Goal: Task Accomplishment & Management: Manage account settings

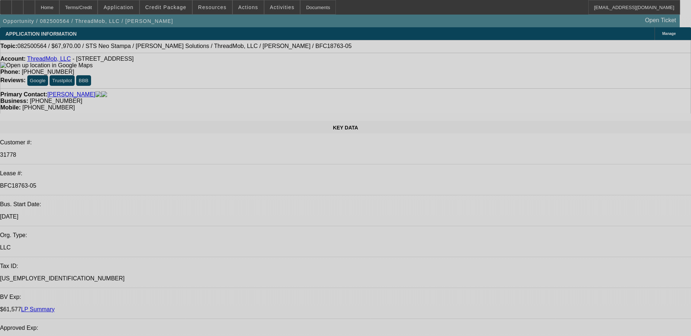
select select "0"
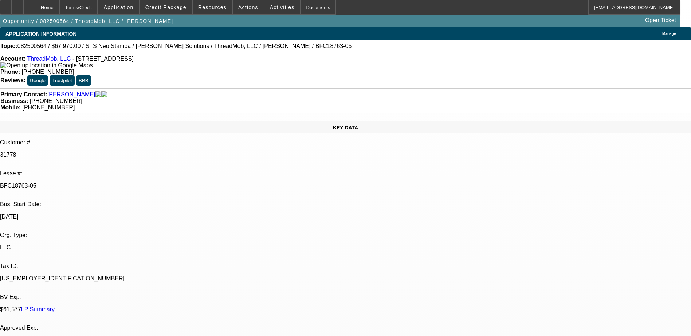
select select "0"
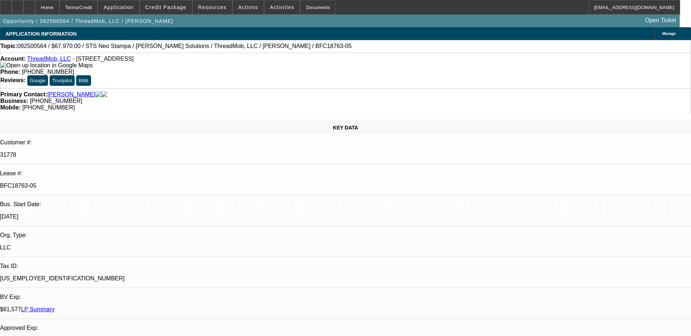
select select "0"
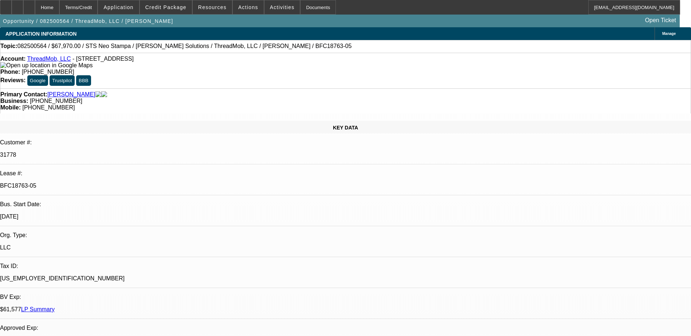
select select "1"
select select "6"
select select "1"
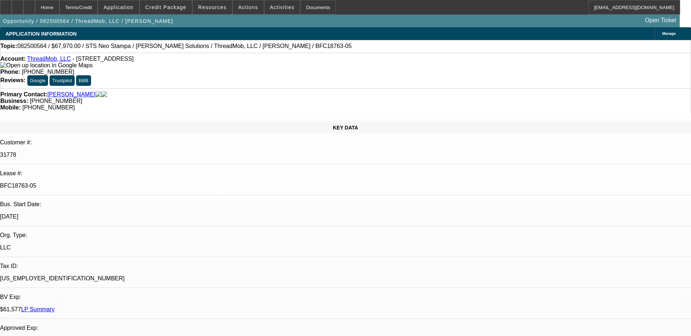
select select "6"
select select "1"
select select "6"
select select "1"
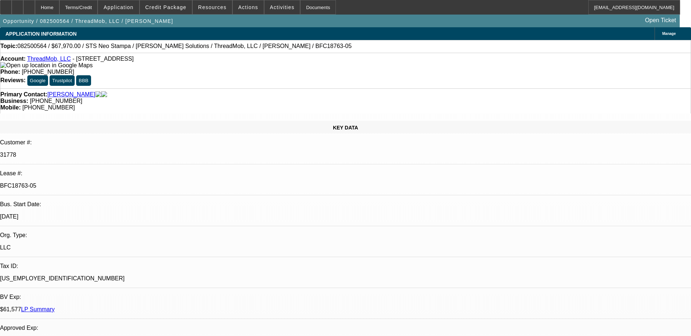
select select "1"
select select "6"
click at [305, 8] on div "Documents" at bounding box center [318, 7] width 36 height 15
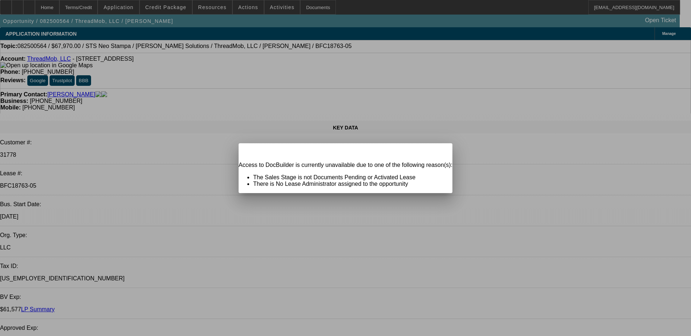
click at [438, 152] on span "Close" at bounding box center [443, 150] width 10 height 4
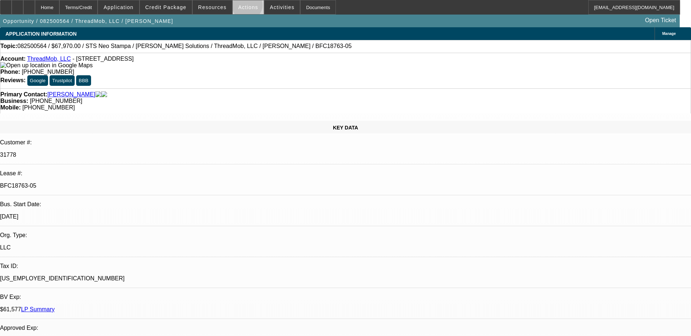
click at [244, 7] on span "Actions" at bounding box center [248, 7] width 20 height 6
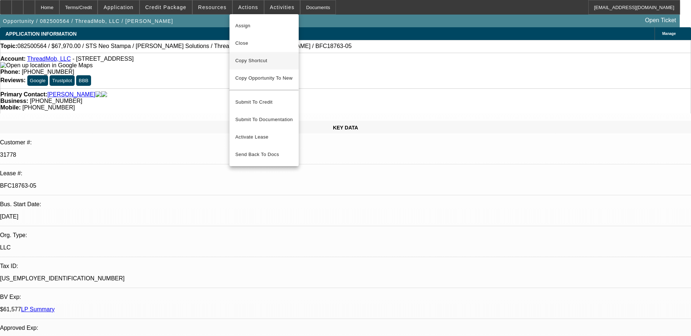
click at [259, 58] on span "Copy Shortcut" at bounding box center [264, 60] width 58 height 9
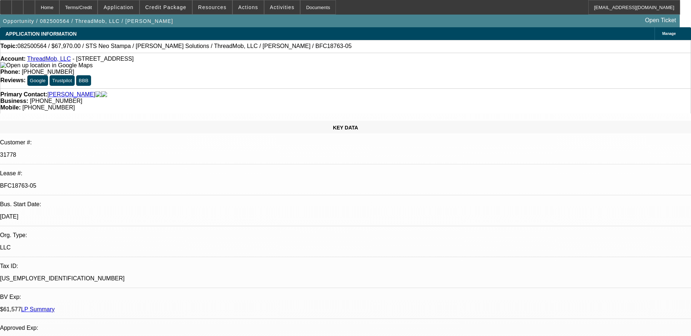
scroll to position [510, 0]
click at [98, 5] on div "Terms/Credit" at bounding box center [78, 7] width 39 height 15
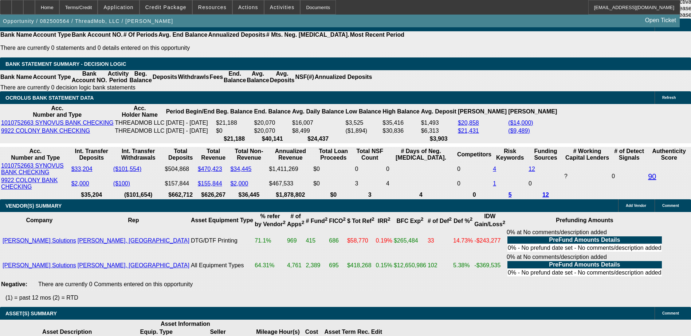
scroll to position [1669, 0]
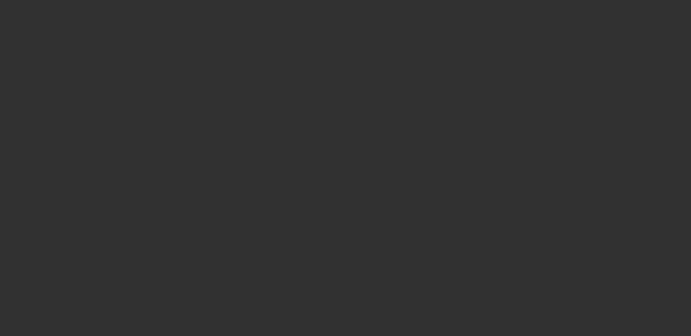
select select "3"
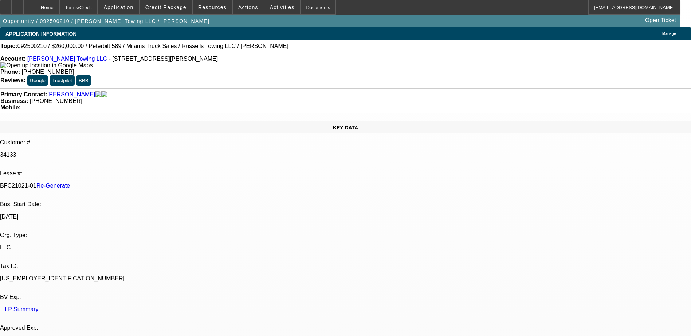
select select "0"
select select "1"
select select "3"
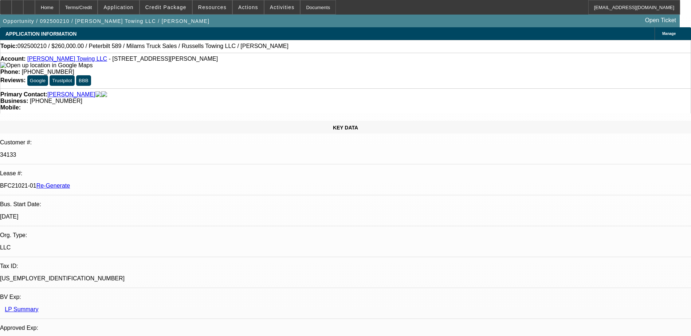
select select "6"
click at [303, 7] on div "Documents" at bounding box center [318, 7] width 36 height 15
click at [350, 31] on div "APPLICATION INFORMATION Manage" at bounding box center [345, 33] width 691 height 13
click at [237, 3] on span at bounding box center [248, 7] width 31 height 17
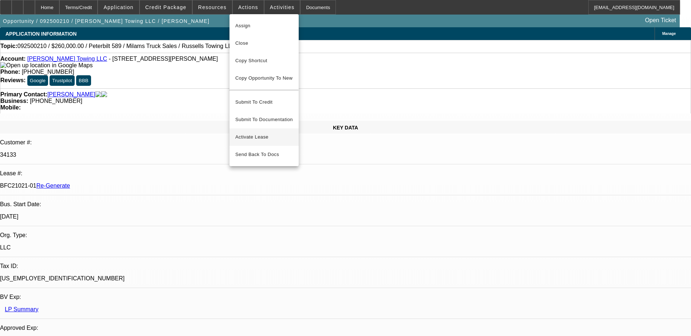
click at [249, 134] on span "Activate Lease" at bounding box center [264, 137] width 58 height 9
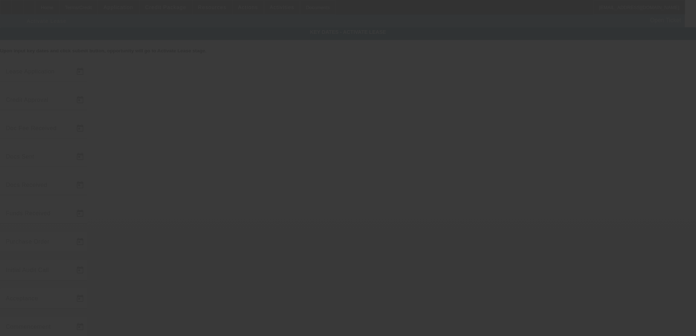
type input "9/10/2025"
type input "9/19/2025"
type input "9/22/2025"
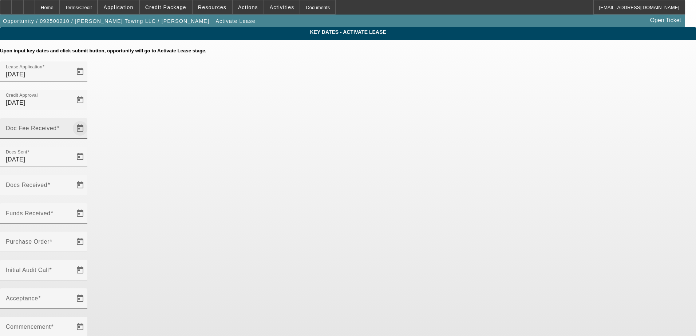
click at [89, 120] on span "Open calendar" at bounding box center [79, 128] width 17 height 17
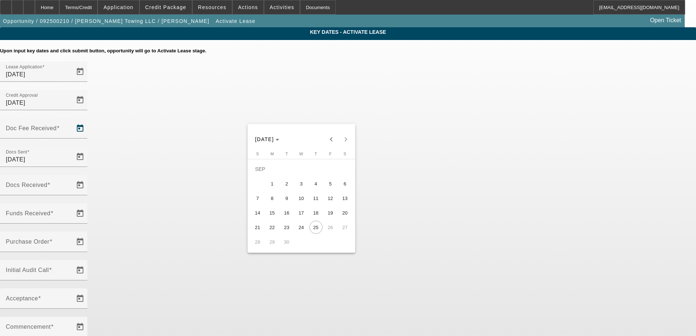
click at [275, 230] on span "22" at bounding box center [272, 227] width 13 height 13
type input "9/22/2025"
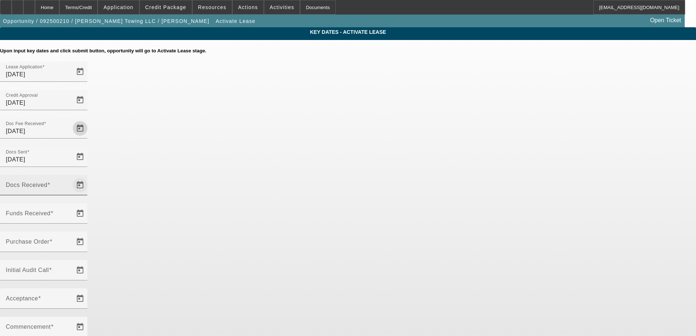
click at [89, 177] on span "Open calendar" at bounding box center [79, 185] width 17 height 17
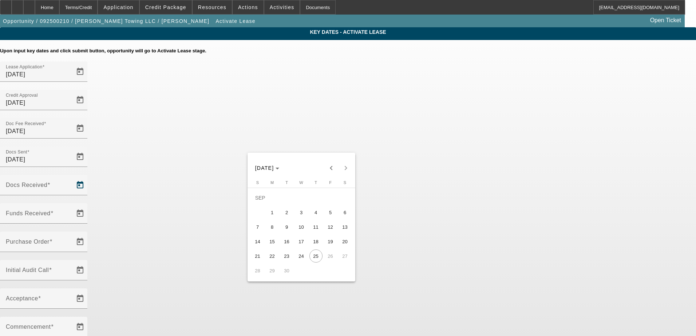
click at [299, 260] on span "24" at bounding box center [301, 256] width 13 height 13
type input "9/24/2025"
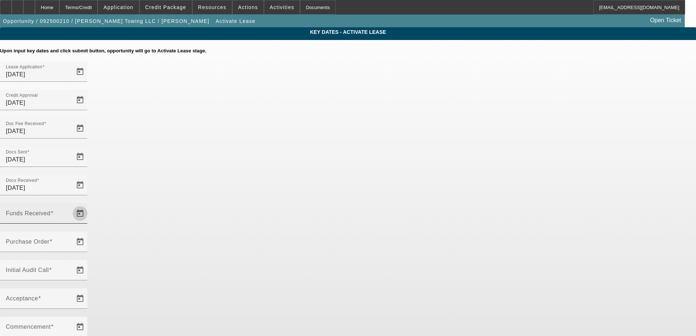
click at [89, 205] on span "Open calendar" at bounding box center [79, 213] width 17 height 17
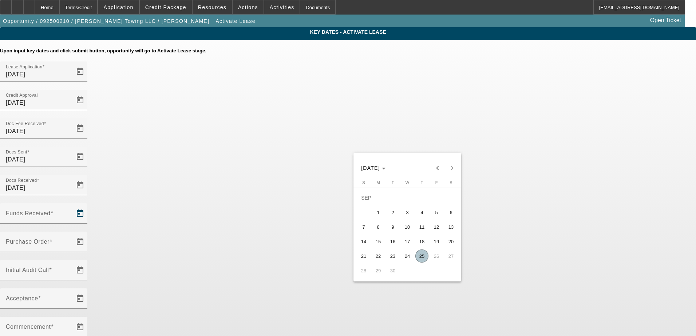
click at [413, 259] on span "24" at bounding box center [407, 256] width 13 height 13
type input "9/24/2025"
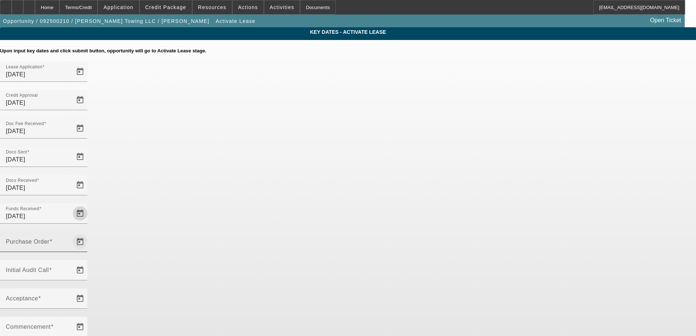
click at [89, 233] on span "Open calendar" at bounding box center [79, 241] width 17 height 17
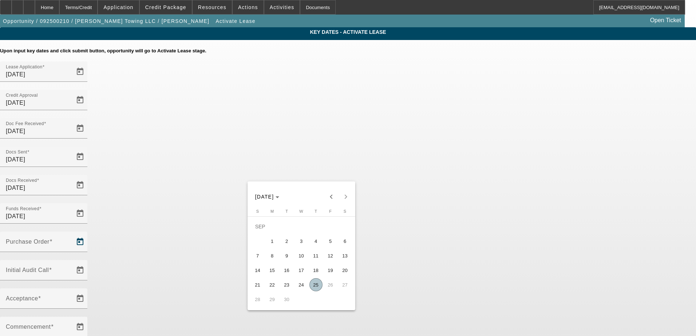
click at [317, 290] on span "25" at bounding box center [315, 285] width 13 height 13
type input "9/25/2025"
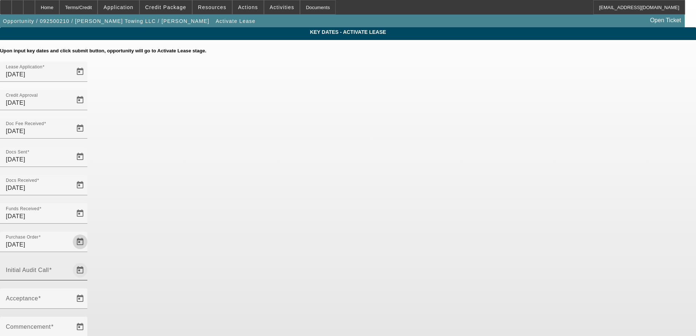
click at [89, 262] on span "Open calendar" at bounding box center [79, 270] width 17 height 17
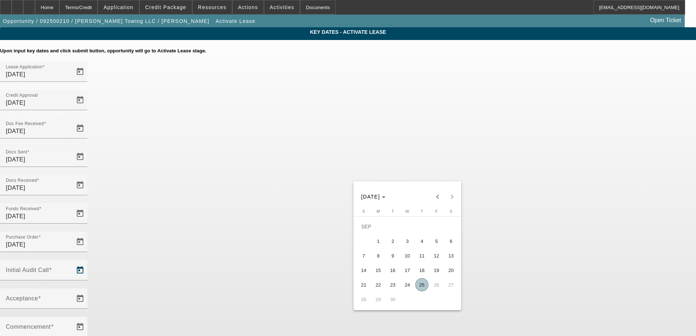
click at [419, 287] on span "25" at bounding box center [421, 285] width 13 height 13
type input "9/25/2025"
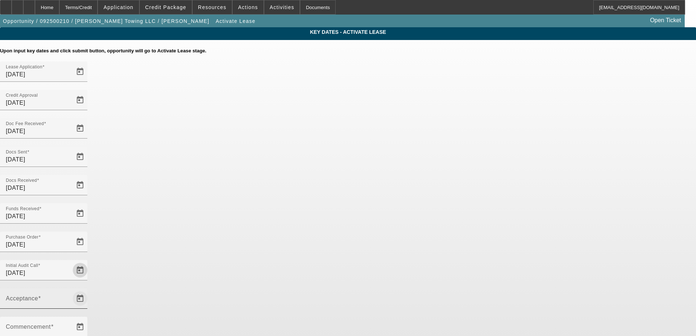
click at [89, 290] on span "Open calendar" at bounding box center [79, 298] width 17 height 17
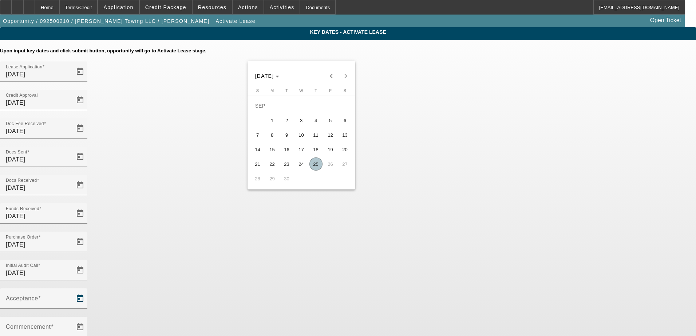
click at [317, 165] on span "25" at bounding box center [315, 164] width 13 height 13
type input "9/25/2025"
type input "10/1/2025"
type input "11/1/2025"
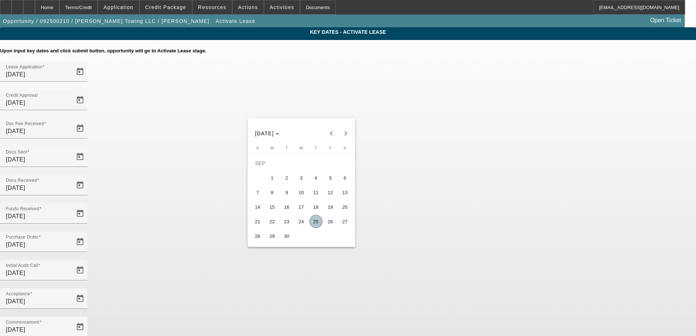
click at [272, 239] on span "29" at bounding box center [272, 236] width 13 height 13
type input "9/29/2025"
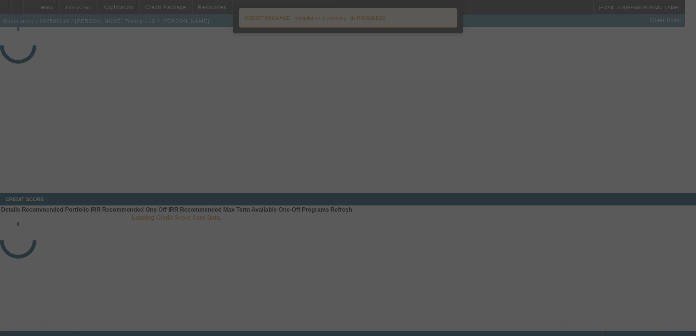
select select "4"
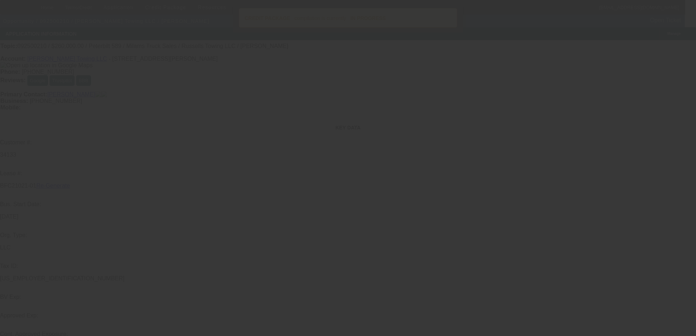
select select "0"
select select "3"
select select "0"
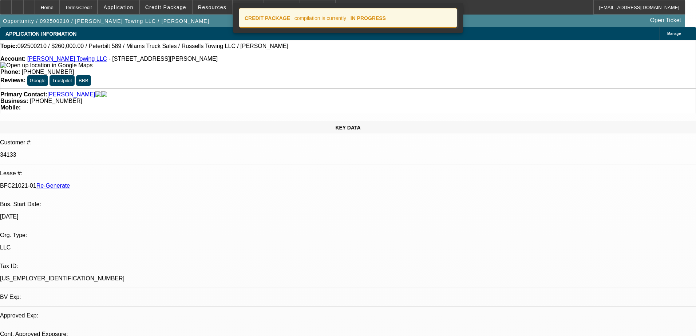
select select "6"
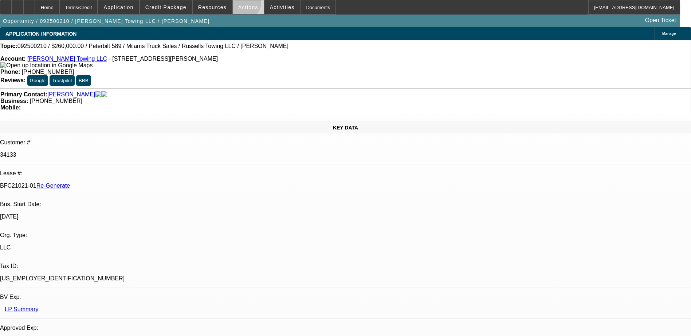
click at [241, 4] on span "Actions" at bounding box center [248, 7] width 20 height 6
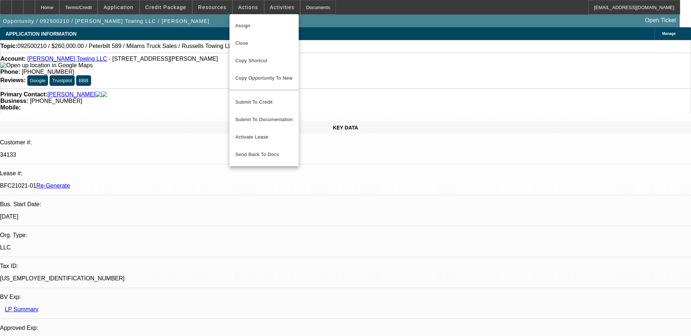
click at [183, 9] on div at bounding box center [345, 168] width 691 height 336
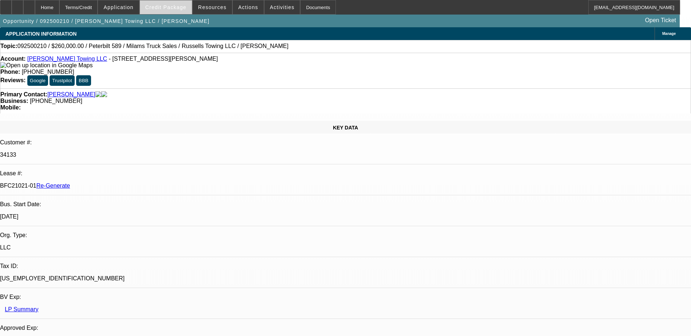
click at [177, 7] on span "Credit Package" at bounding box center [165, 7] width 41 height 6
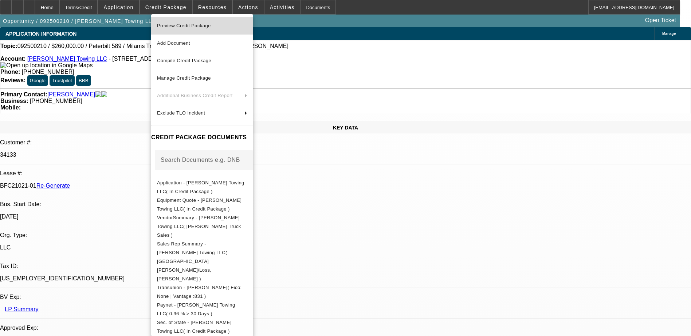
click at [190, 24] on span "Preview Credit Package" at bounding box center [184, 25] width 54 height 5
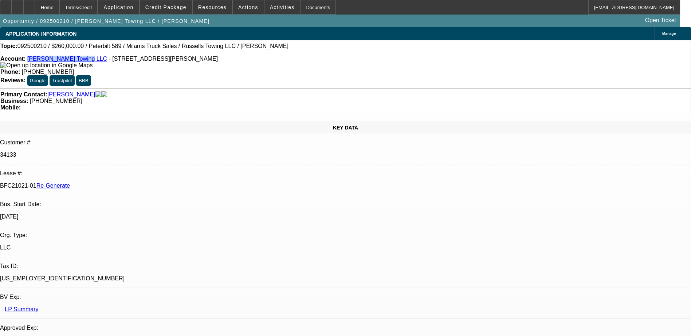
drag, startPoint x: 33, startPoint y: 62, endPoint x: 77, endPoint y: 60, distance: 44.1
click at [77, 60] on div "Account: Russell's Towing LLC - 4741 Sturgeon Point Rd, Providence Forge, VA 23…" at bounding box center [345, 62] width 690 height 13
copy link "Russell's Towing LLC"
drag, startPoint x: 86, startPoint y: 124, endPoint x: 116, endPoint y: 121, distance: 30.7
click at [116, 183] on div "BFC21021-01 Re-Generate" at bounding box center [345, 186] width 691 height 7
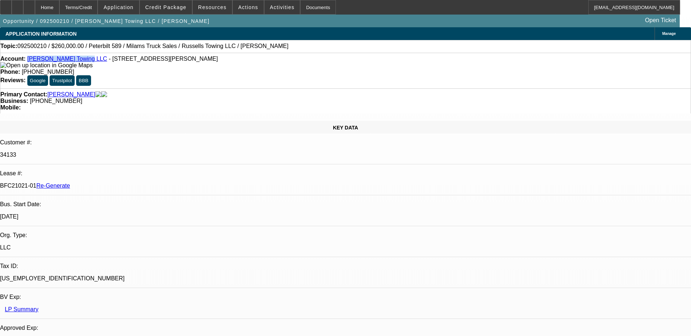
copy p "BFC21021-01"
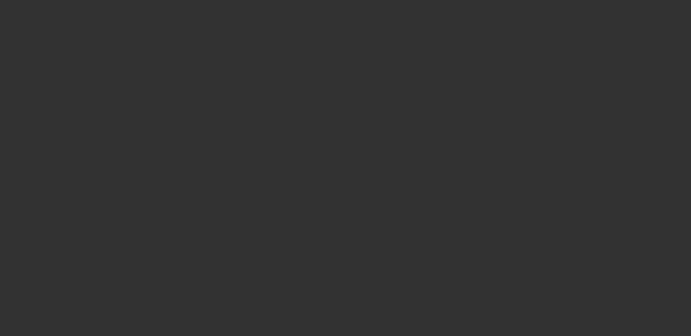
select select "3"
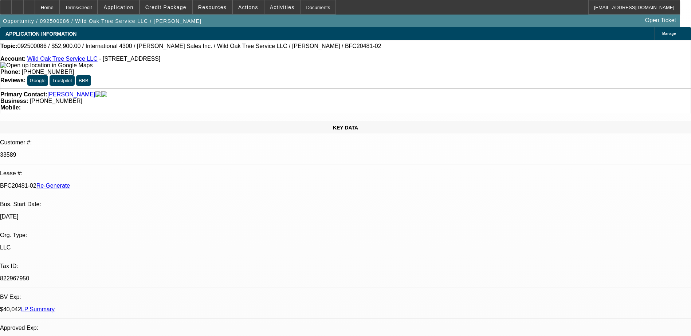
select select "0"
select select "2"
select select "0"
select select "1"
select select "2"
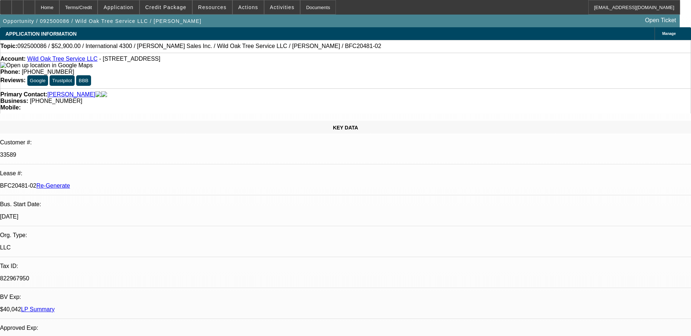
select select "6"
click at [305, 8] on div "Documents" at bounding box center [318, 7] width 36 height 15
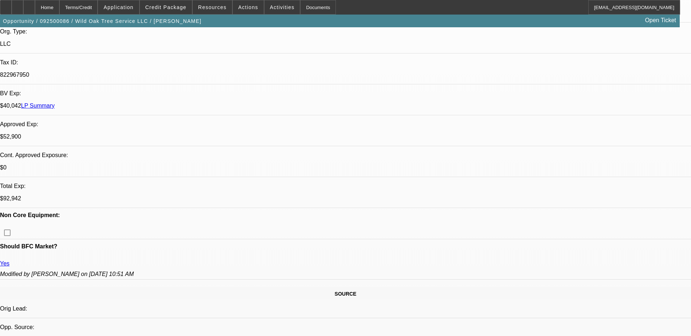
scroll to position [255, 0]
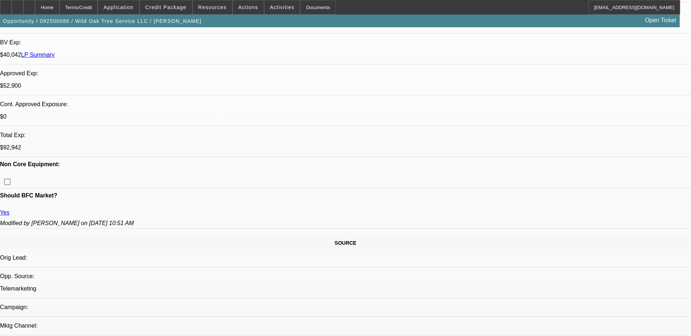
click at [179, 4] on span "Credit Package" at bounding box center [165, 7] width 41 height 6
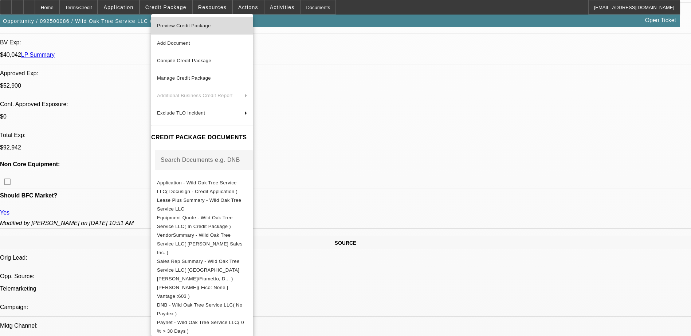
click at [190, 25] on span "Preview Credit Package" at bounding box center [184, 25] width 54 height 5
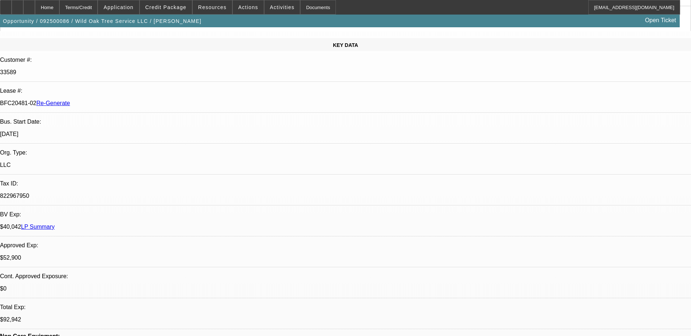
scroll to position [0, 0]
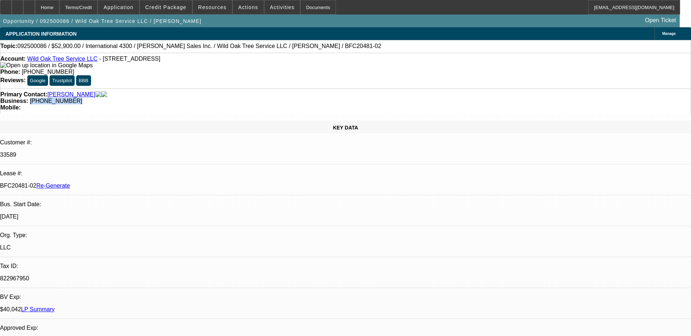
drag, startPoint x: 297, startPoint y: 81, endPoint x: 259, endPoint y: 87, distance: 38.6
click at [259, 88] on div "Primary Contact: Ruiz, Michael Business: (512) 966-3550 Mobile:" at bounding box center [345, 100] width 691 height 25
copy span "[PHONE_NUMBER]"
click at [276, 5] on span "Activities" at bounding box center [282, 7] width 25 height 6
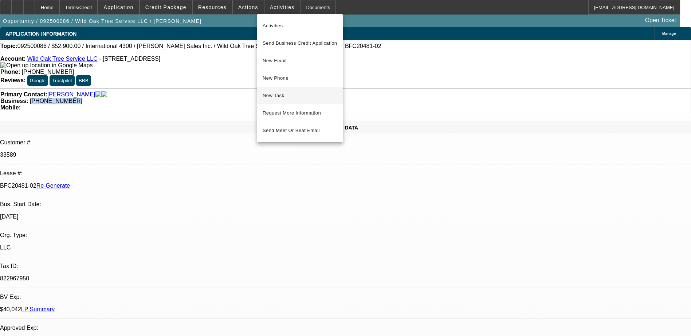
click at [282, 98] on span "New Task" at bounding box center [300, 95] width 75 height 9
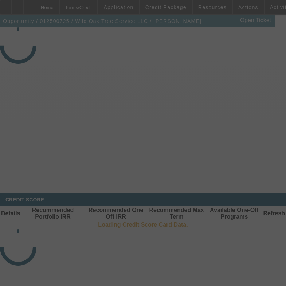
select select "4"
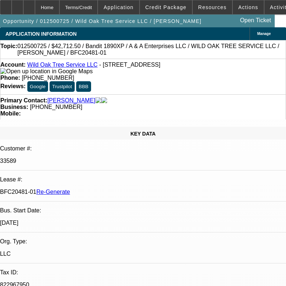
select select "0"
select select "2"
select select "0.1"
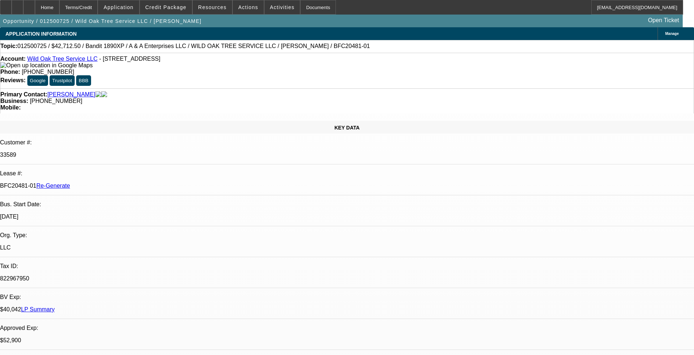
select select "1"
select select "2"
select select "4"
drag, startPoint x: 86, startPoint y: 123, endPoint x: 115, endPoint y: 124, distance: 29.5
click at [115, 183] on div "BFC20481-01 Re-Generate" at bounding box center [347, 186] width 694 height 7
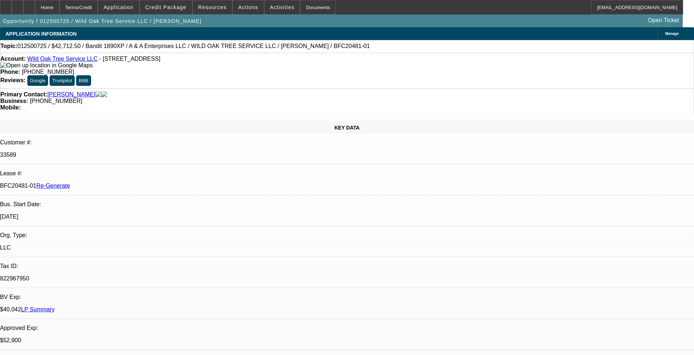
copy p "BFC20481-01"
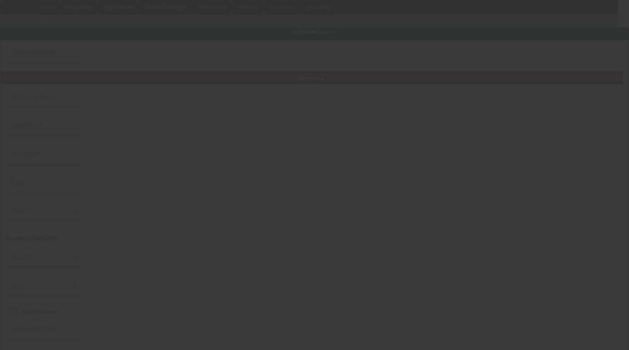
type input "Wild Oak Tree Service LLC"
type input "207 Grey Stone"
type input "78065"
type input "[PERSON_NAME]"
type input "[PHONE_NUMBER]"
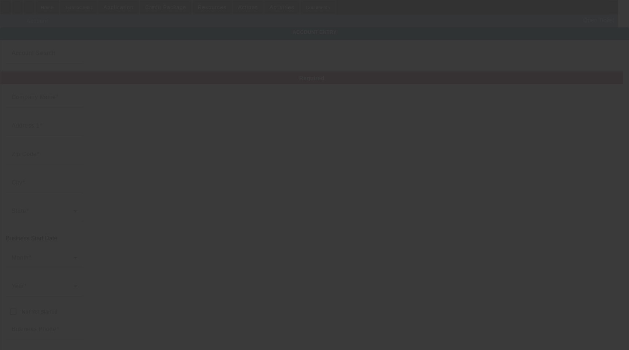
type input "[EMAIL_ADDRESS][DOMAIN_NAME]"
type input "Atascosa"
type input "822967950"
type input "[URL][DOMAIN_NAME]"
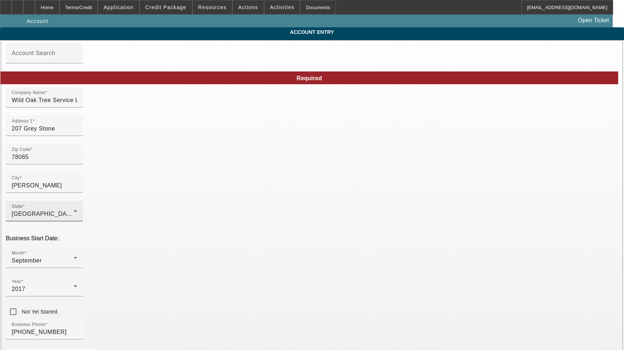
type input "[DATE]"
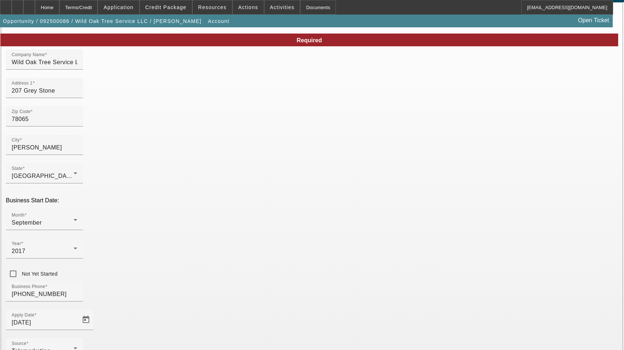
scroll to position [80, 0]
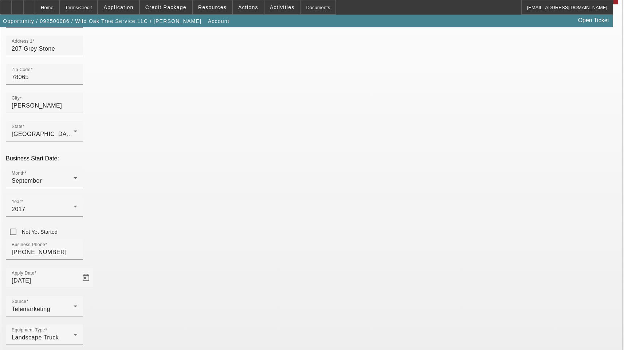
type input "[US_EMPLOYER_IDENTIFICATION_NUMBER]"
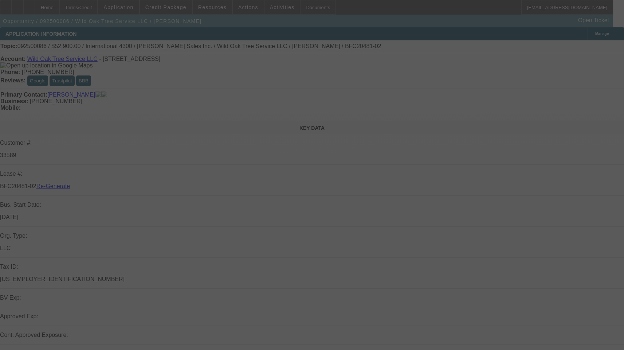
select select "3"
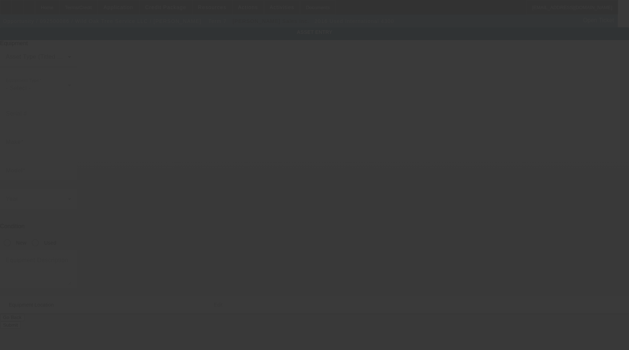
type input "[US_VEHICLE_IDENTIFICATION_NUMBER]"
type input "international"
type input "4300"
radio input "true"
type textarea "Chipper"
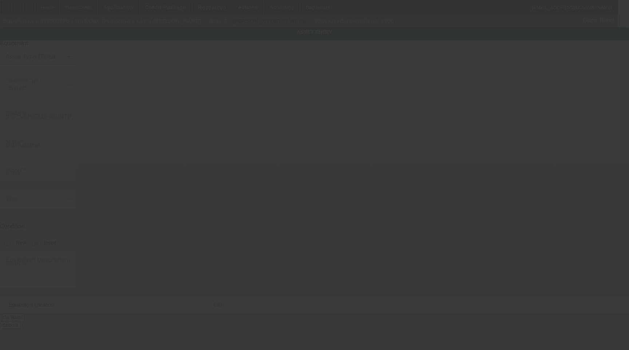
type input "207 Grey Stone"
type input "Poteet"
type input "78065"
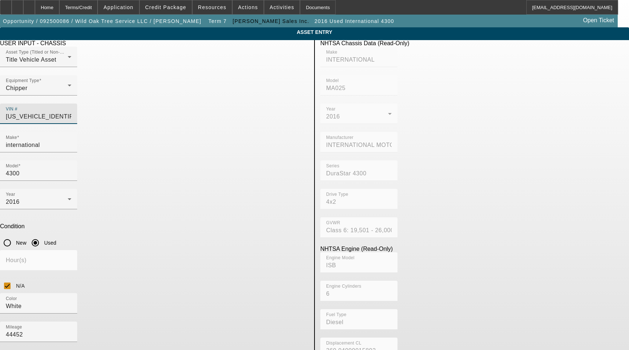
click at [71, 112] on input "1HTMMMMM7GH464217" at bounding box center [39, 116] width 66 height 9
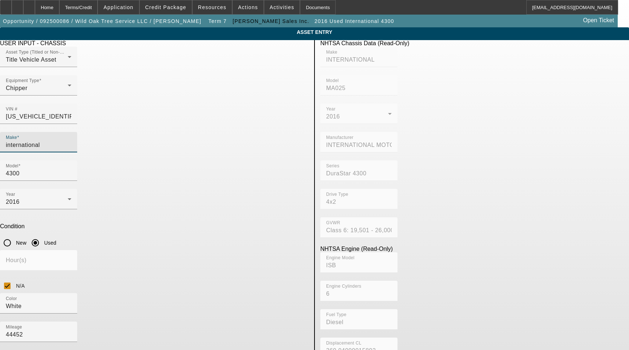
click at [71, 141] on input "international" at bounding box center [39, 145] width 66 height 9
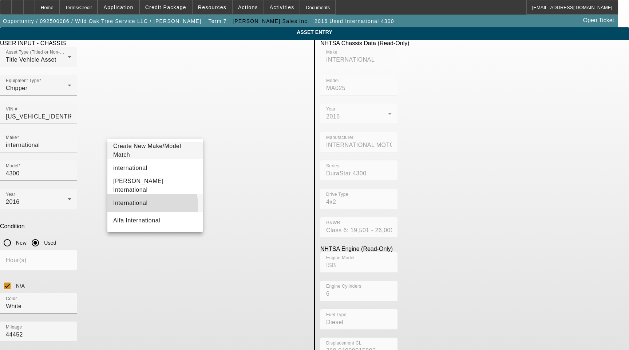
click at [137, 205] on span "International" at bounding box center [130, 203] width 35 height 6
type input "International"
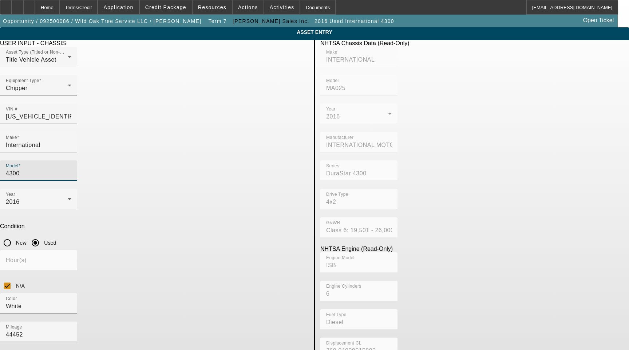
click at [71, 169] on input "4300" at bounding box center [39, 173] width 66 height 9
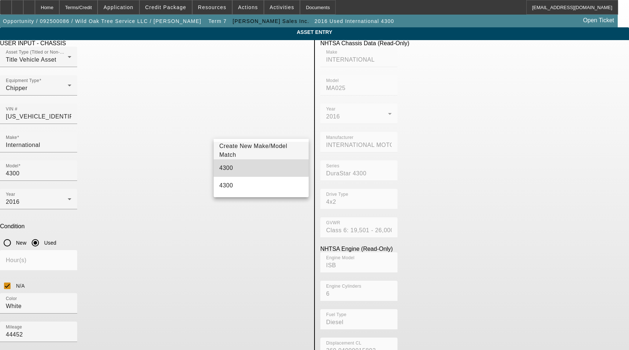
click at [245, 164] on mat-option "4300" at bounding box center [261, 167] width 95 height 17
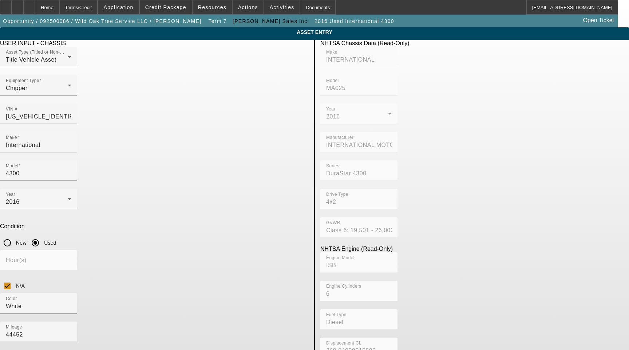
drag, startPoint x: 183, startPoint y: 247, endPoint x: 46, endPoint y: 247, distance: 136.9
click at [47, 247] on app-asset-collateral-manage "ASSET ENTRY Delete asset USER INPUT - CHASSIS Asset Type (Titled or Non-Titled)…" at bounding box center [314, 231] width 629 height 408
type textarea "with Chipper Body Includes All Accessories, Attachments and Options"
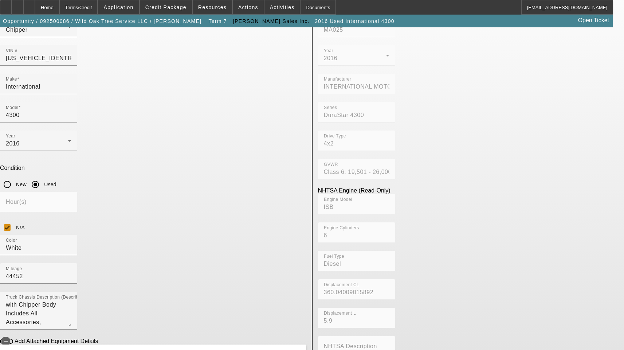
scroll to position [245, 0]
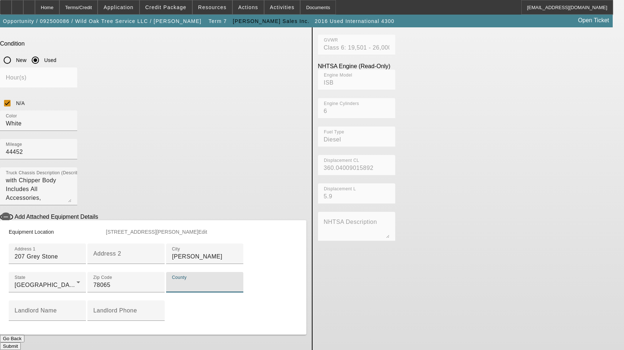
click at [175, 280] on input "County" at bounding box center [205, 284] width 66 height 9
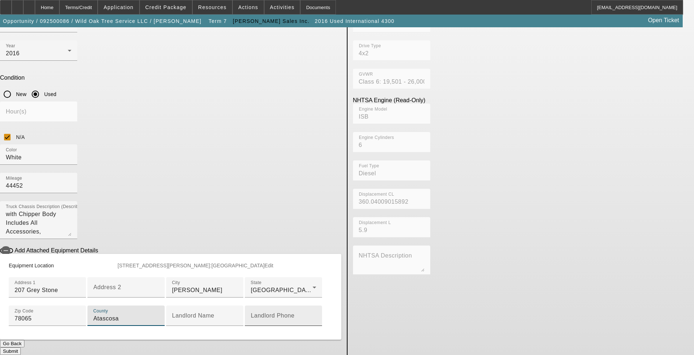
scroll to position [218, 0]
type input "Atascosa"
click at [21, 349] on button "Submit" at bounding box center [10, 352] width 21 height 8
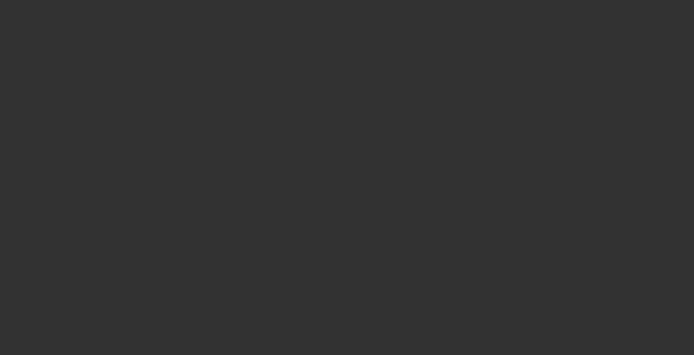
select select "3"
select select "0"
select select "2"
select select "0"
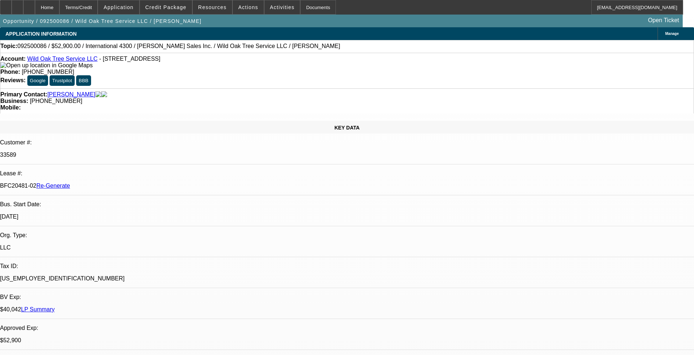
select select "1"
select select "2"
select select "6"
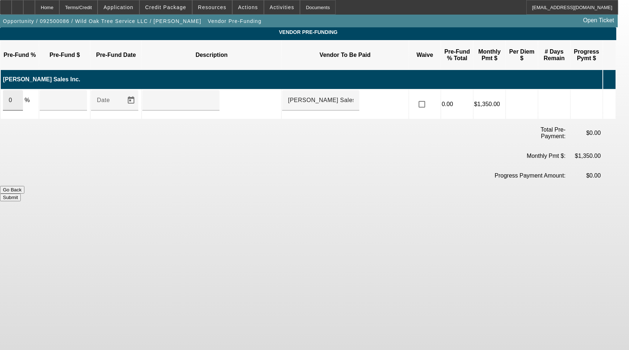
click at [17, 96] on input "0" at bounding box center [13, 100] width 8 height 9
type input "100"
type input "$73,900.00"
type input "Upon Execution of This Agreement"
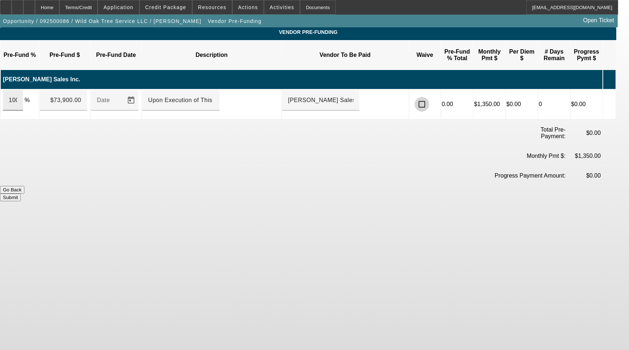
click at [415, 97] on input "checkbox" at bounding box center [422, 104] width 15 height 15
checkbox input "true"
click at [21, 193] on button "Submit" at bounding box center [10, 197] width 21 height 8
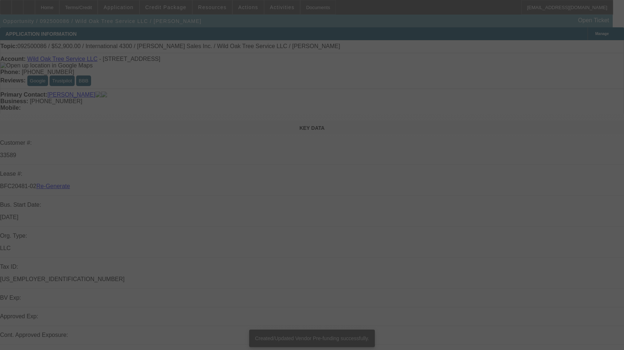
select select "3"
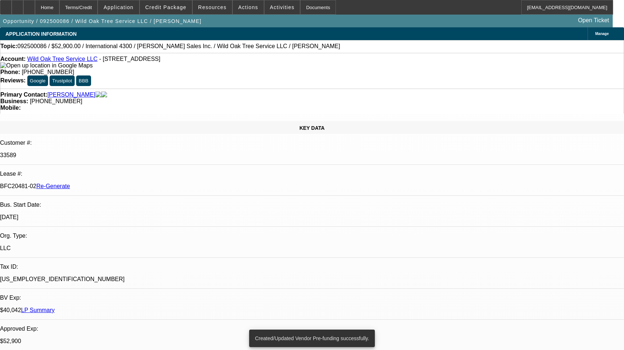
select select "0"
select select "2"
select select "0"
select select "1"
select select "2"
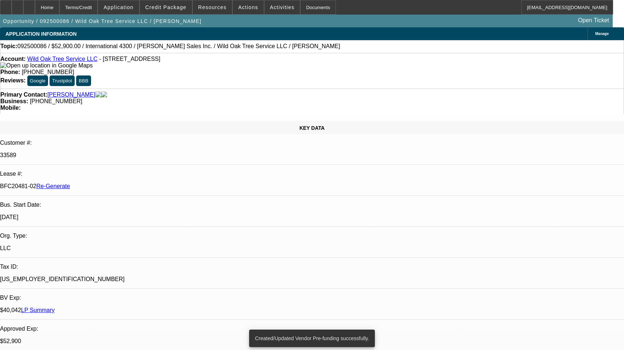
select select "6"
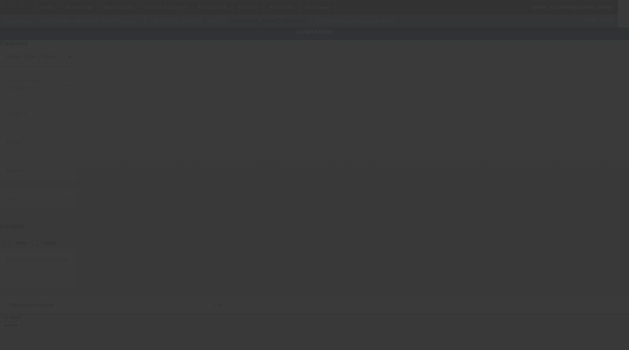
type input "[US_VEHICLE_IDENTIFICATION_NUMBER]"
type input "international"
type input "4300"
radio input "true"
type textarea "with Chipper Body Includes All Accessories, Attachments and Options"
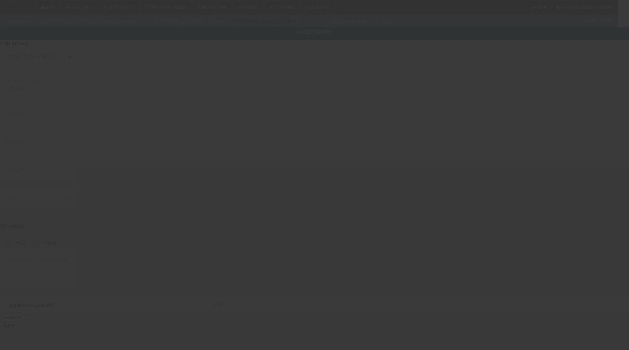
type input "207 Grey Stone"
type input "Poteet"
type input "78065"
type input "Atascosa"
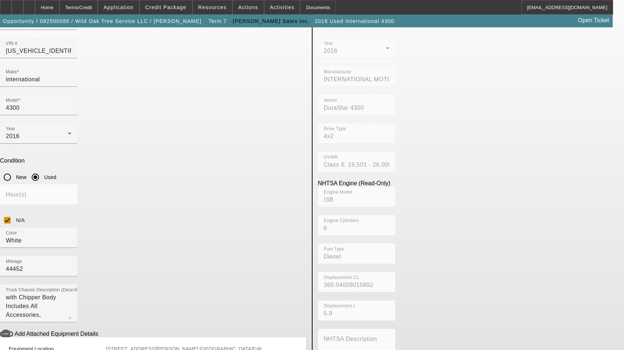
scroll to position [73, 0]
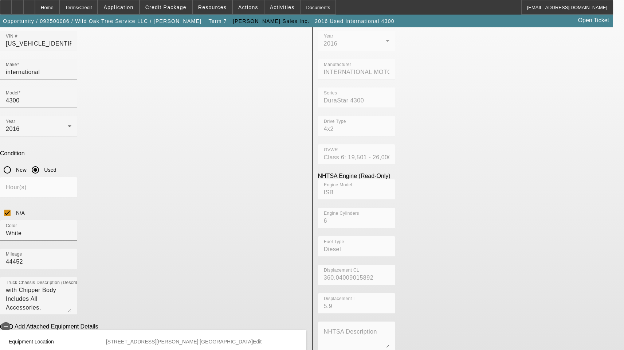
drag, startPoint x: 185, startPoint y: 263, endPoint x: -2, endPoint y: 250, distance: 187.2
click at [0, 250] on html "Home Terms/Credit Application Credit Package Resources Actions Activities Docum…" at bounding box center [312, 102] width 624 height 350
type input "4124 Houston Ln"
type input "Del Valle"
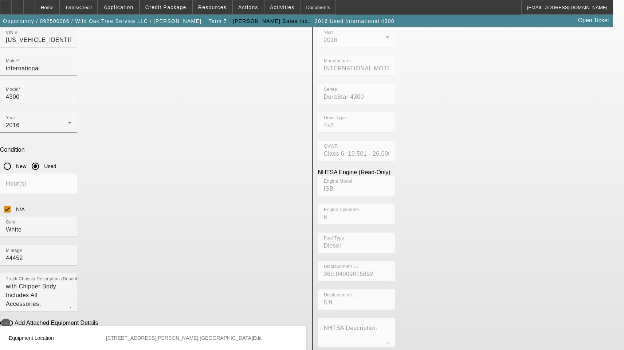
scroll to position [245, 0]
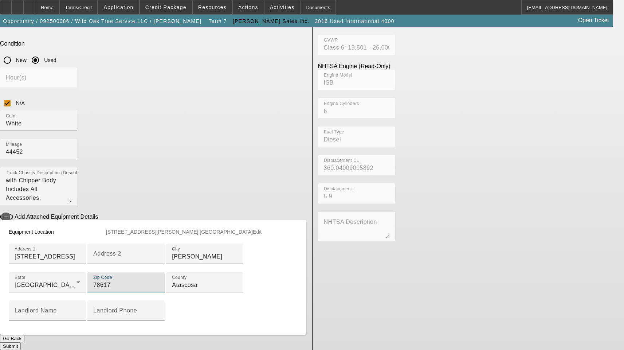
type input "78617"
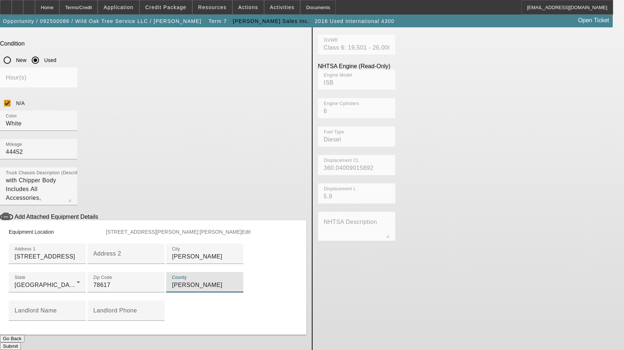
type input "Travis"
click at [21, 342] on button "Submit" at bounding box center [10, 346] width 21 height 8
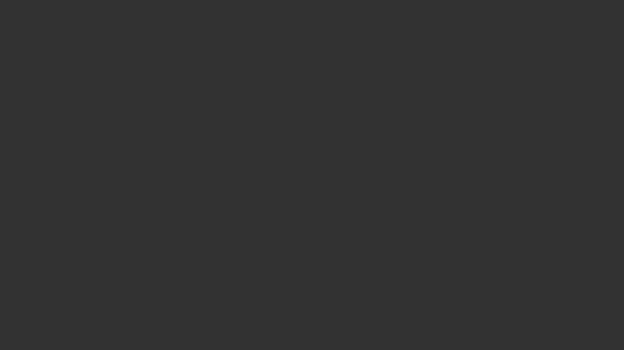
select select "3"
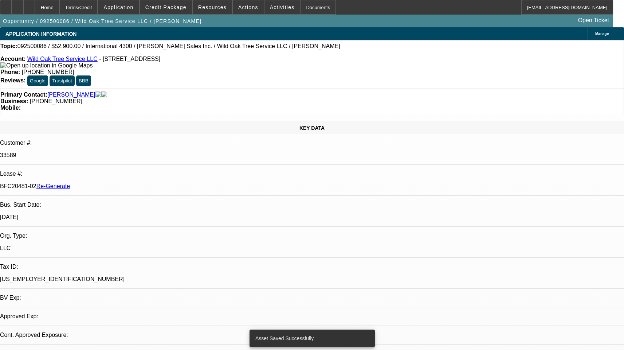
select select "0"
select select "2"
select select "0"
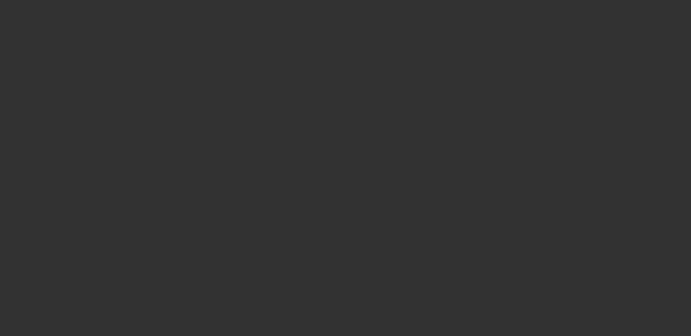
select select "3"
select select "0"
select select "2"
select select "0"
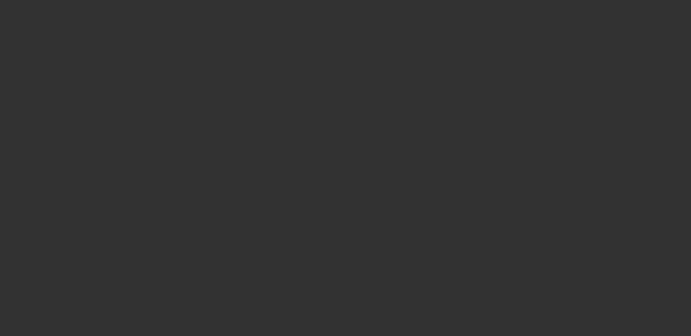
select select "6"
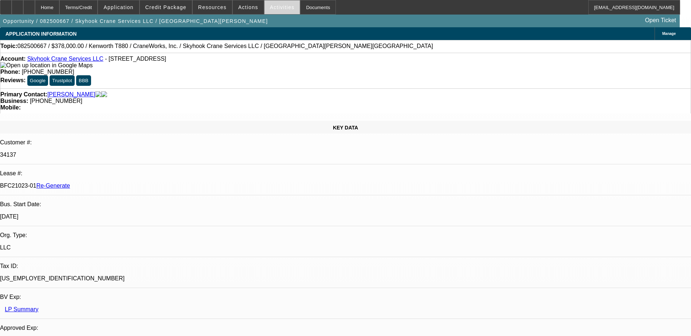
click at [270, 5] on span "Activities" at bounding box center [282, 7] width 25 height 6
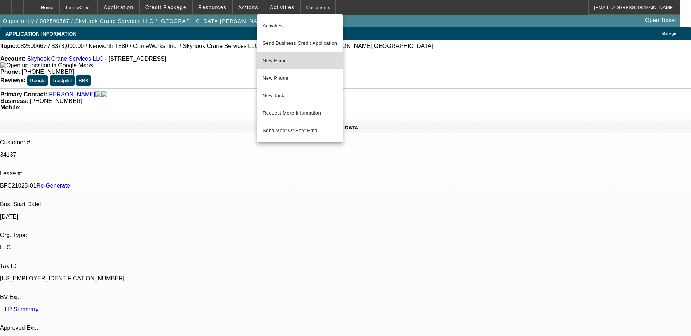
click at [285, 62] on span "New Email" at bounding box center [300, 60] width 75 height 9
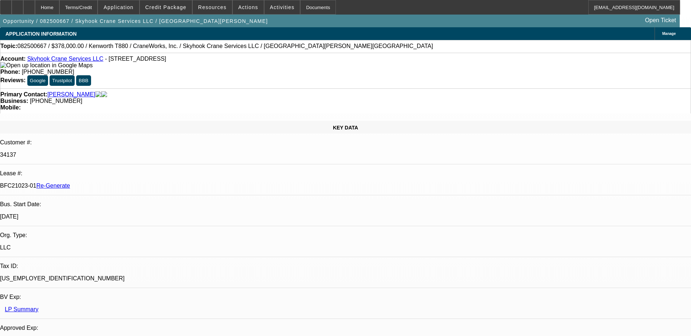
scroll to position [401, 0]
drag, startPoint x: 87, startPoint y: 124, endPoint x: 116, endPoint y: 123, distance: 29.2
click at [116, 183] on p "BFC21023-01 Re-Generate" at bounding box center [345, 186] width 691 height 7
copy p "BFC21023-01"
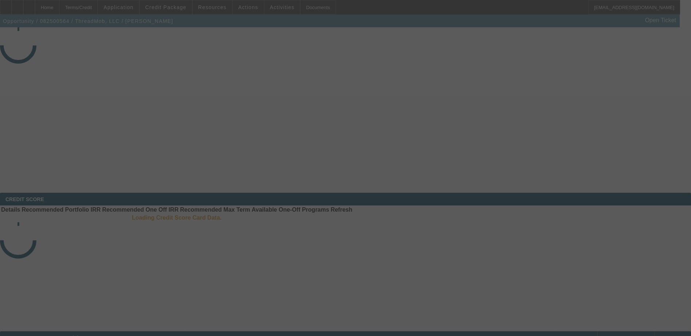
select select "3"
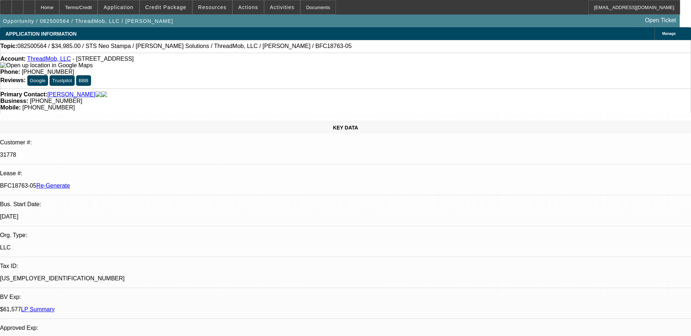
select select "0"
select select "1"
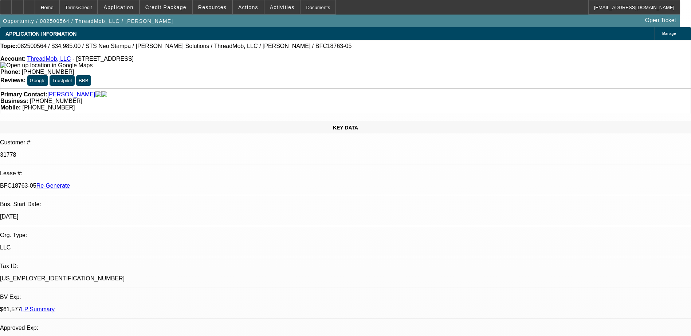
select select "6"
click at [309, 9] on div "Documents" at bounding box center [318, 7] width 36 height 15
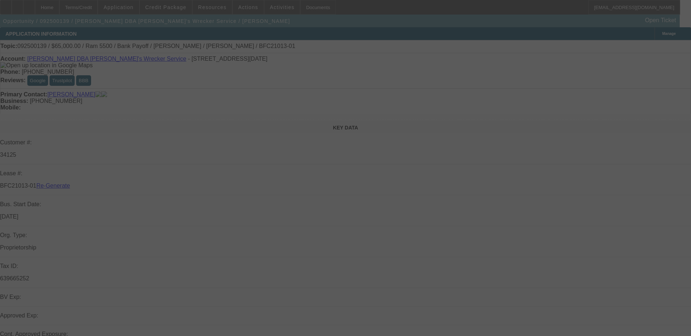
select select "4"
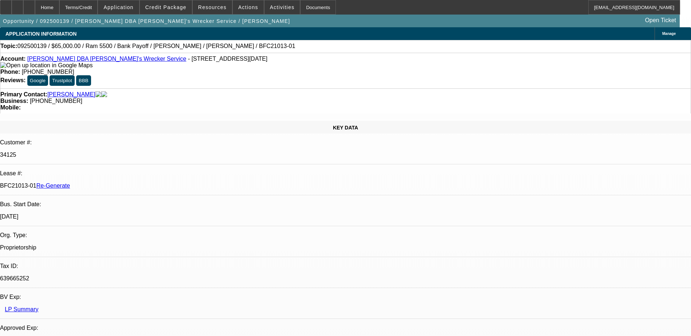
select select "0"
select select "1"
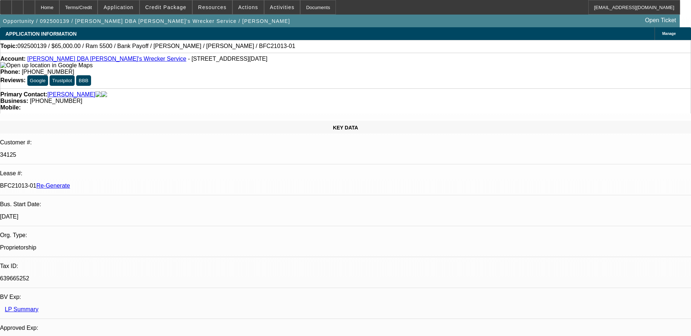
select select "6"
click at [300, 8] on div "Documents" at bounding box center [318, 7] width 36 height 15
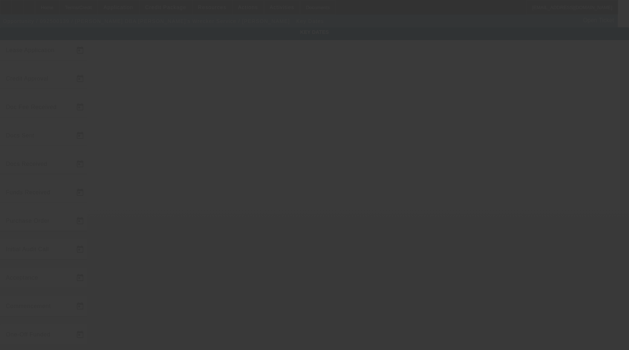
type input "[DATE]"
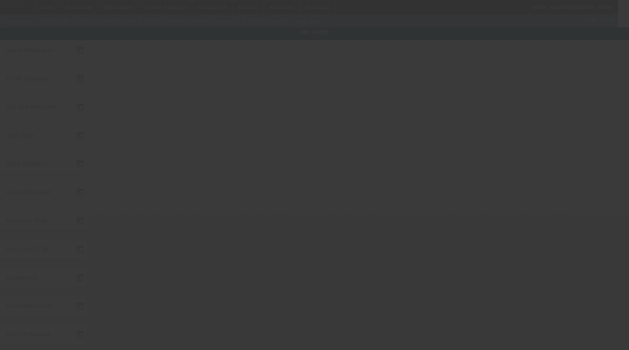
type input "[DATE]"
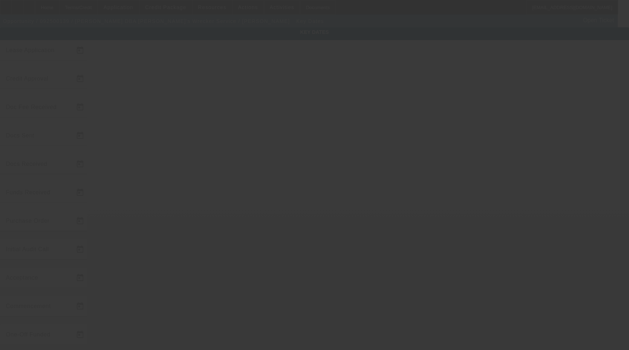
type input "[DATE]"
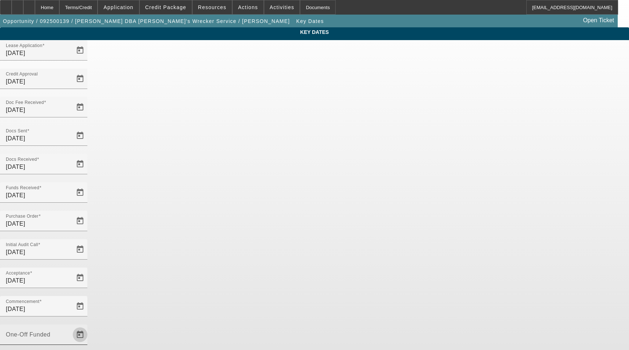
click at [89, 326] on span "Open calendar" at bounding box center [79, 334] width 17 height 17
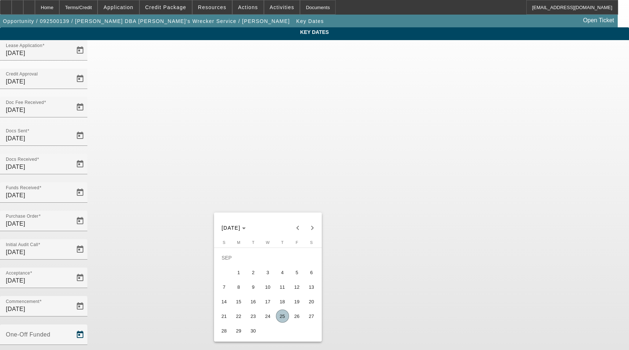
click at [281, 316] on span "25" at bounding box center [282, 315] width 13 height 13
type input "[DATE]"
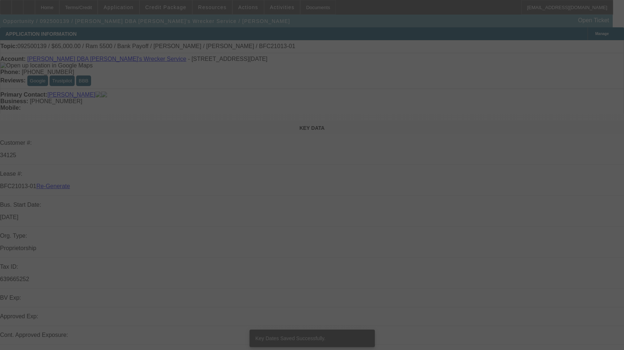
select select "4"
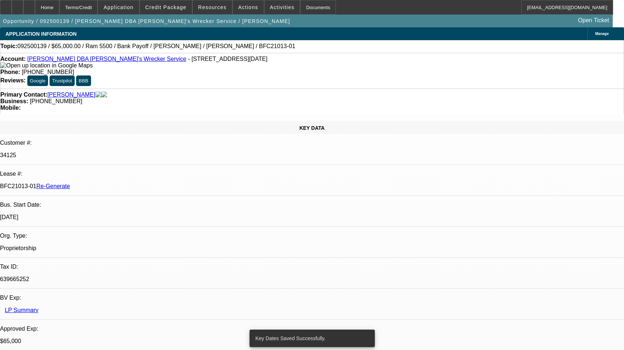
select select "0"
select select "6"
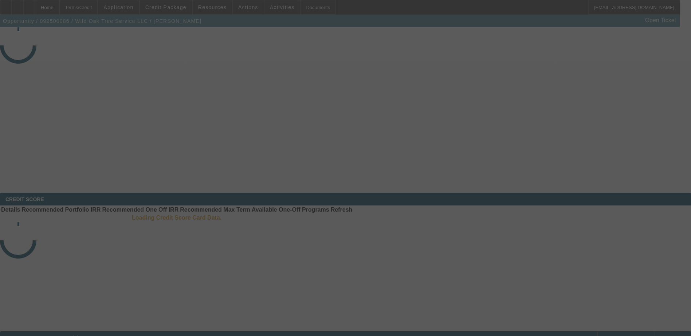
select select "3"
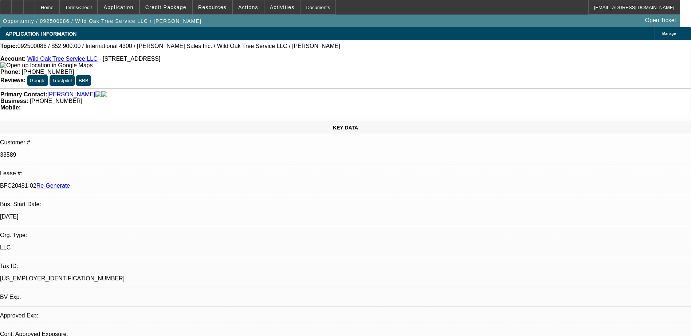
select select "0"
select select "2"
select select "0"
select select "1"
select select "2"
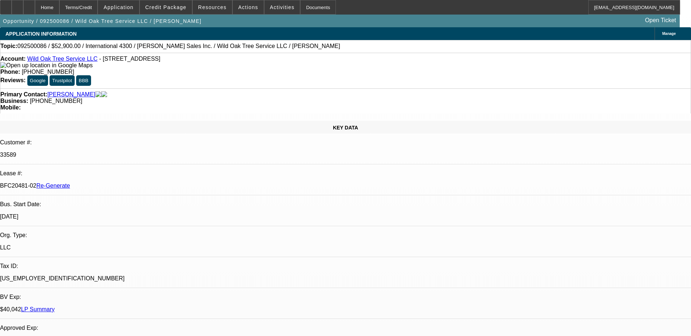
select select "6"
click at [300, 10] on div "Documents" at bounding box center [318, 7] width 36 height 15
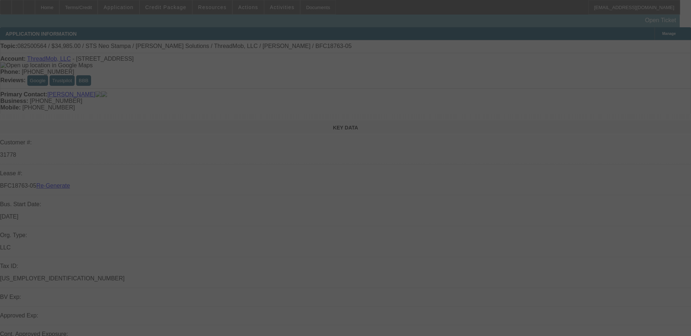
select select "3"
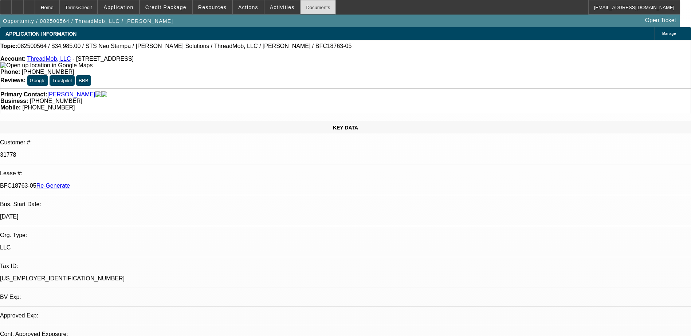
select select "0"
select select "1"
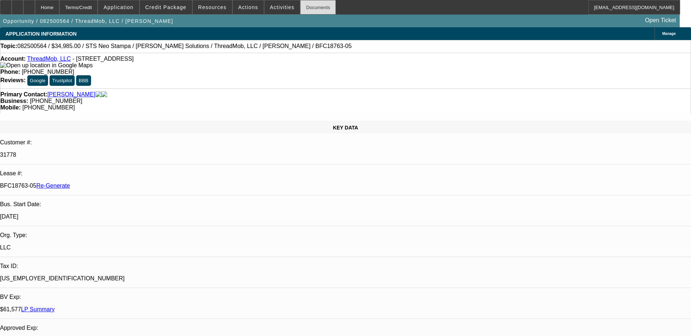
select select "6"
click at [302, 7] on div "Documents" at bounding box center [318, 7] width 36 height 15
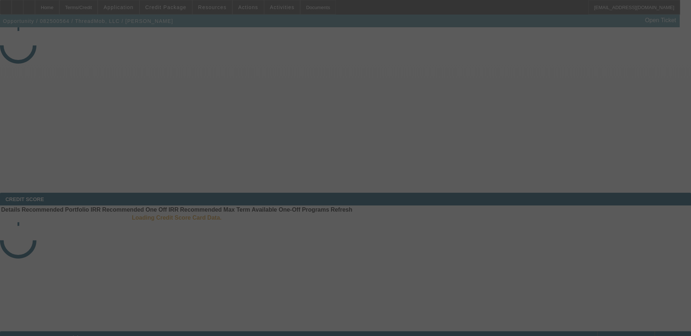
select select "3"
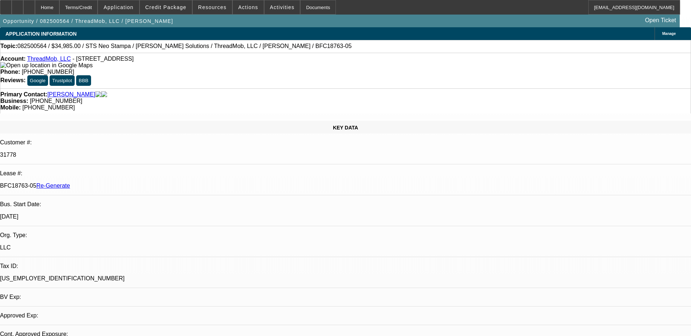
select select "0"
select select "1"
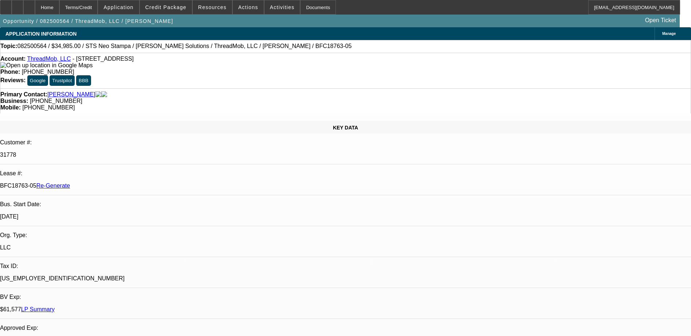
select select "6"
click at [307, 5] on div "Documents" at bounding box center [318, 7] width 36 height 15
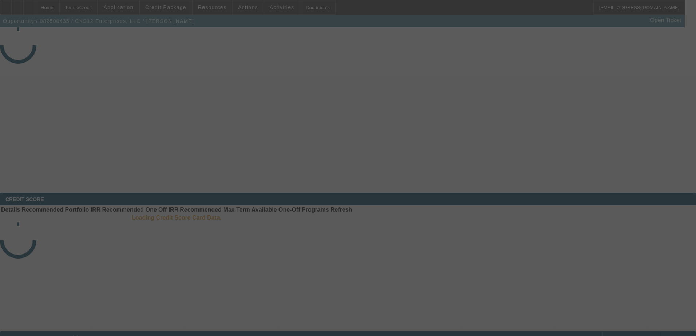
select select "3"
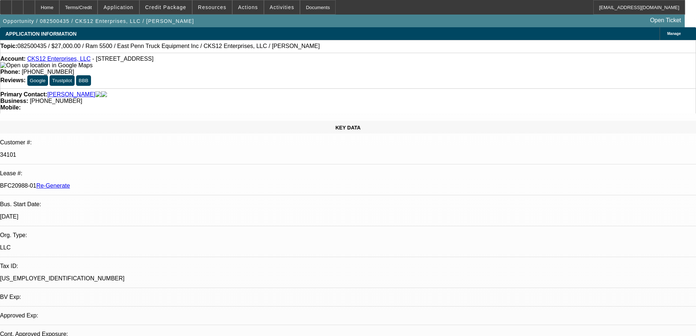
select select "0"
select select "2"
select select "0.1"
select select "4"
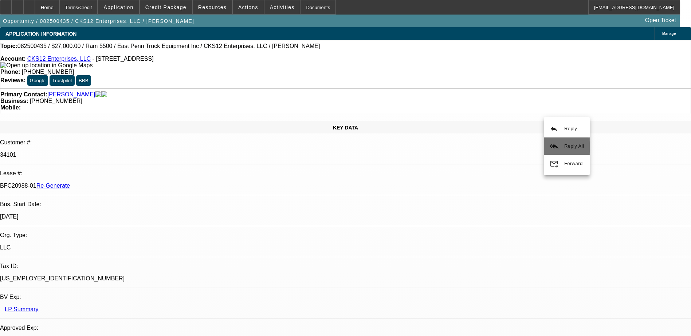
click at [560, 147] on button "reply_all Reply All" at bounding box center [567, 146] width 46 height 17
drag, startPoint x: 296, startPoint y: 79, endPoint x: 259, endPoint y: 82, distance: 36.9
click at [259, 98] on div "Business: (484) 892-5395" at bounding box center [345, 101] width 690 height 7
copy span "(484) 892-5395"
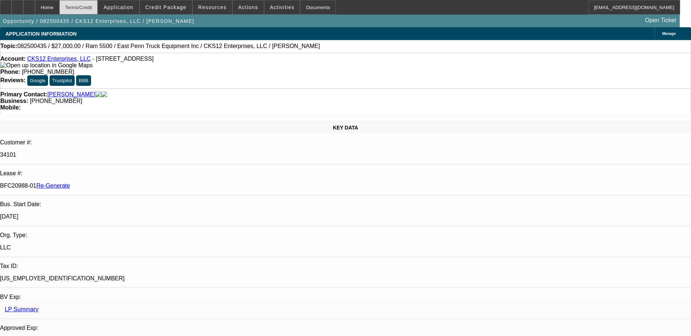
click at [85, 5] on div "Terms/Credit" at bounding box center [78, 7] width 39 height 15
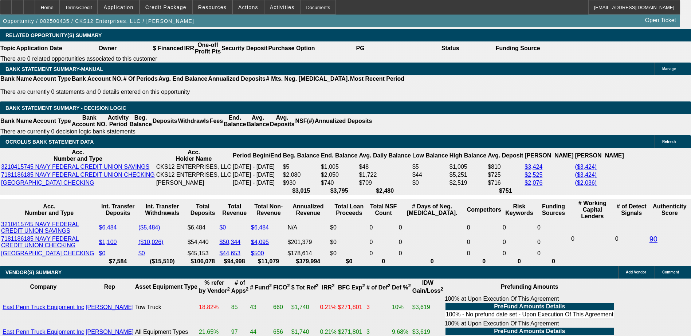
scroll to position [1490, 0]
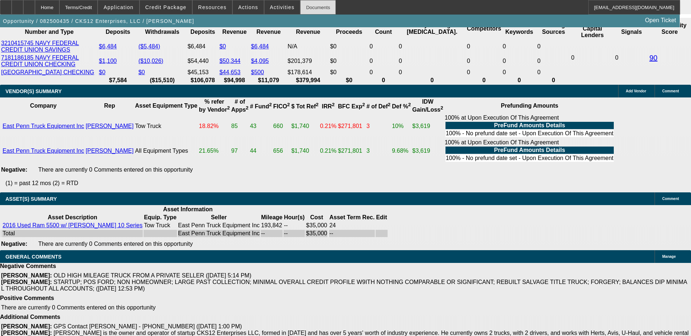
click at [300, 9] on div "Documents" at bounding box center [318, 7] width 36 height 15
click at [245, 5] on span "Actions" at bounding box center [248, 7] width 20 height 6
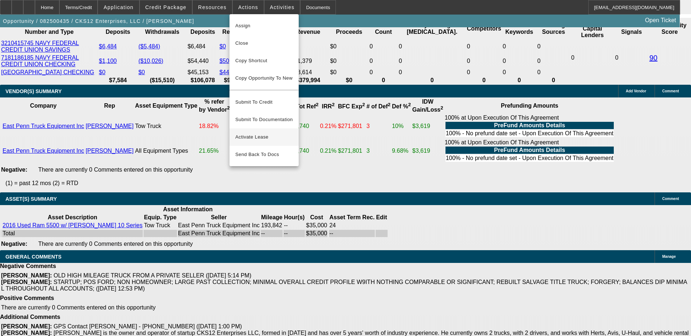
click at [244, 133] on span "Activate Lease" at bounding box center [264, 137] width 58 height 9
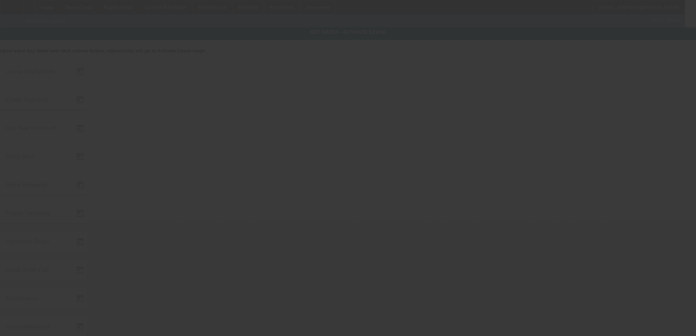
type input "[DATE]"
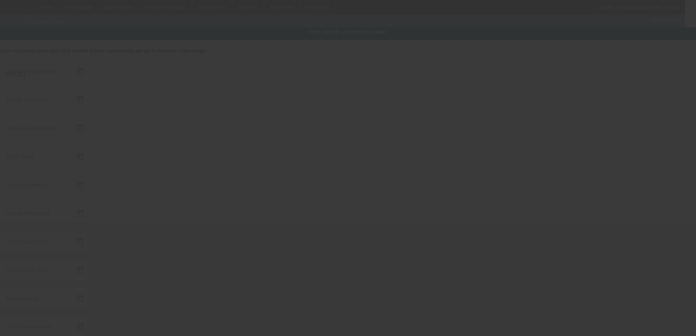
type input "[DATE]"
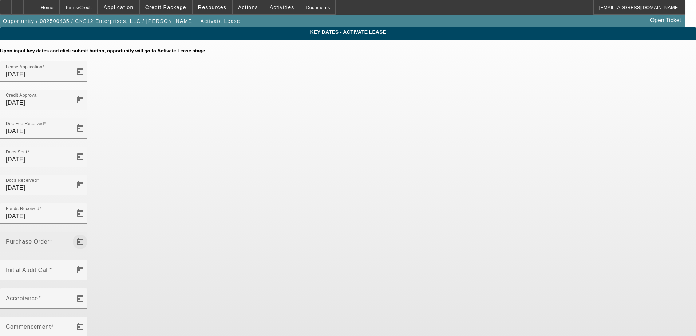
click at [89, 233] on span "Open calendar" at bounding box center [79, 241] width 17 height 17
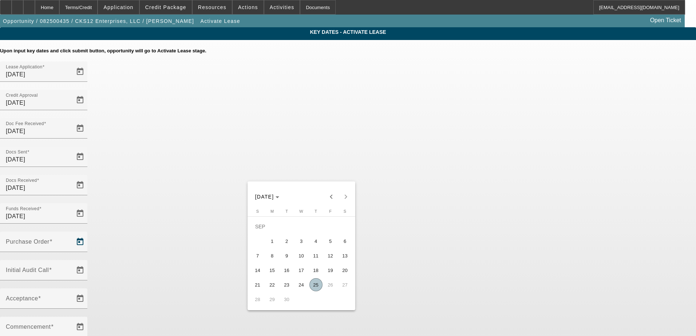
click at [316, 288] on span "25" at bounding box center [315, 285] width 13 height 13
type input "[DATE]"
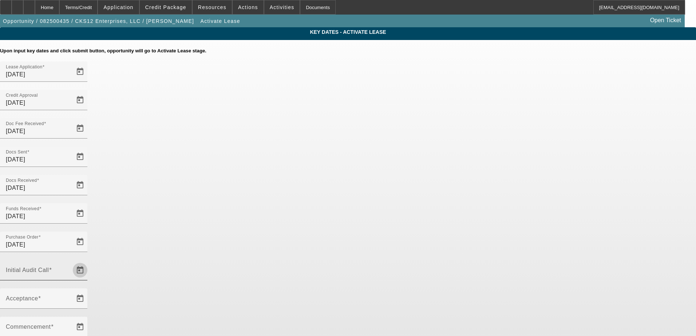
click at [89, 262] on span "Open calendar" at bounding box center [79, 270] width 17 height 17
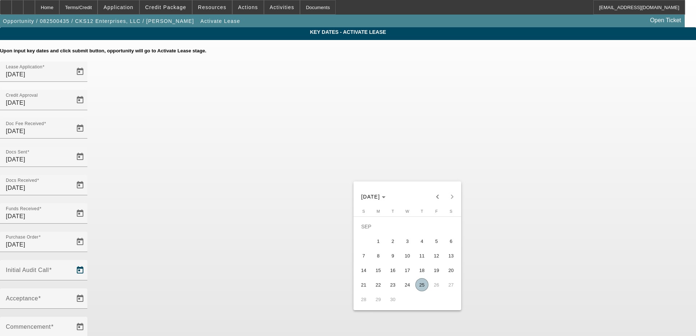
click at [421, 283] on span "25" at bounding box center [421, 285] width 13 height 13
type input "[DATE]"
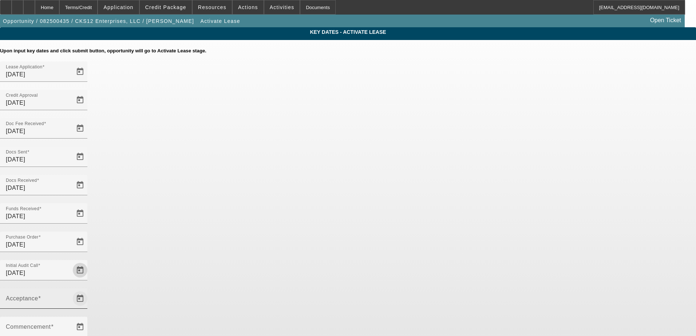
click at [89, 290] on span "Open calendar" at bounding box center [79, 298] width 17 height 17
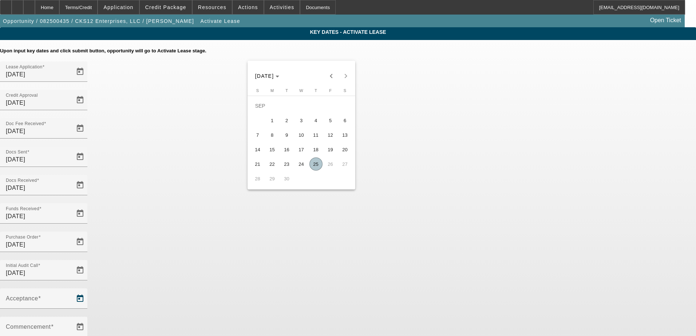
click at [317, 167] on span "25" at bounding box center [315, 164] width 13 height 13
type input "[DATE]"
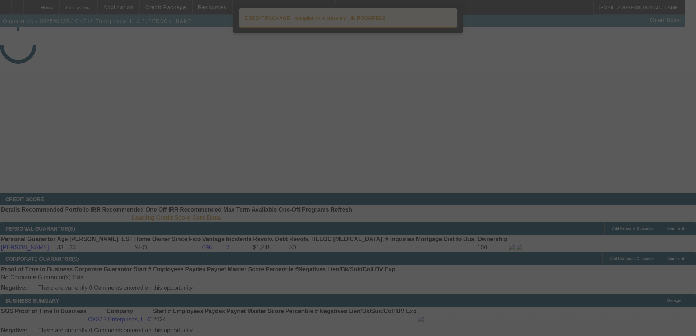
select select "4"
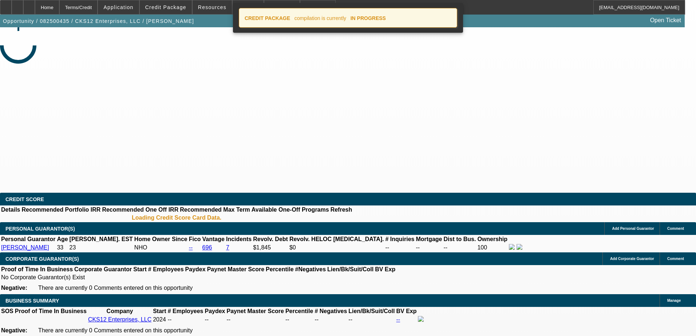
select select "0"
select select "2"
select select "0.1"
select select "4"
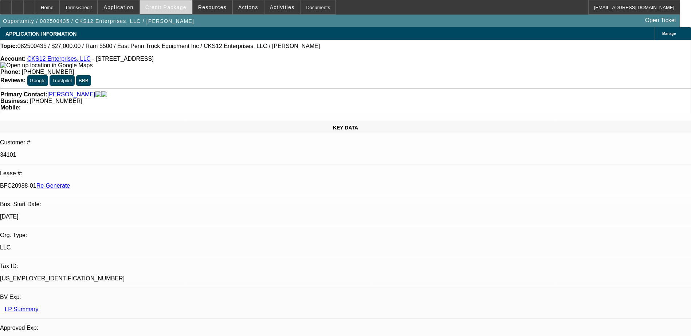
click at [175, 5] on span "Credit Package" at bounding box center [165, 7] width 41 height 6
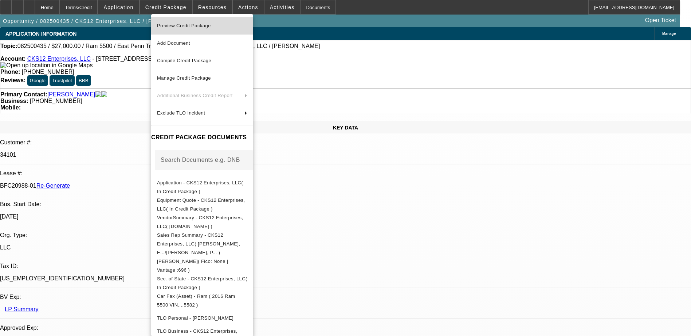
click at [187, 25] on span "Preview Credit Package" at bounding box center [184, 25] width 54 height 5
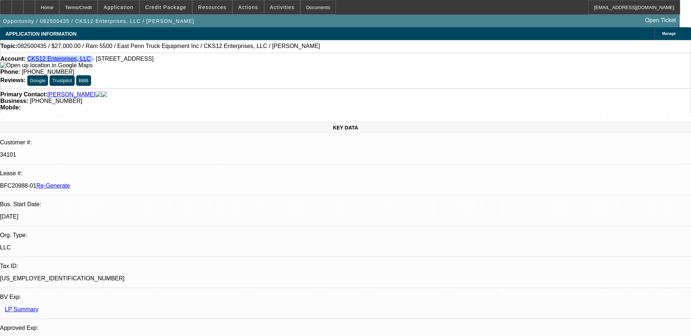
drag, startPoint x: 86, startPoint y: 62, endPoint x: 35, endPoint y: 62, distance: 51.0
click at [35, 62] on div "Account: CKS12 Enterprises, LLC - 2087 Lakewood Trl SE, Atlanta, GA 30315" at bounding box center [345, 62] width 690 height 13
drag, startPoint x: 86, startPoint y: 121, endPoint x: 115, endPoint y: 121, distance: 28.8
click at [115, 183] on p "BFC20988-01 Re-Generate" at bounding box center [345, 186] width 691 height 7
copy p "BFC20988-01"
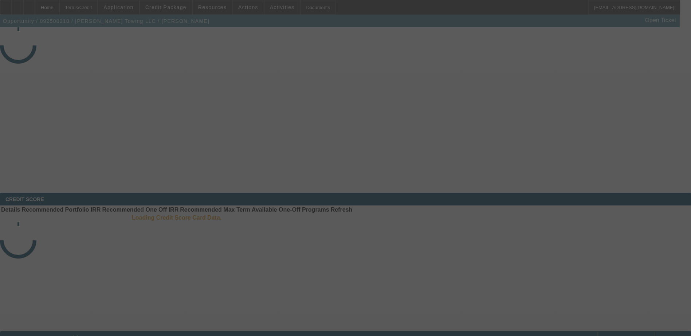
select select "4"
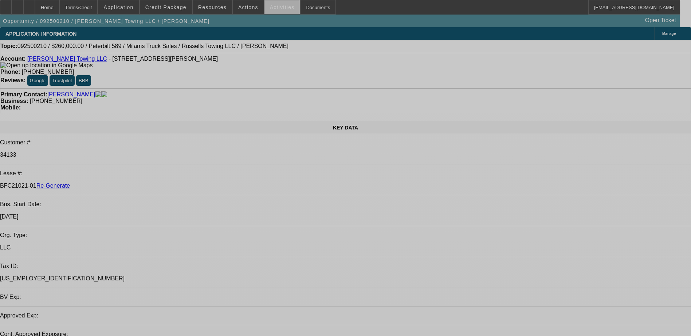
select select "0"
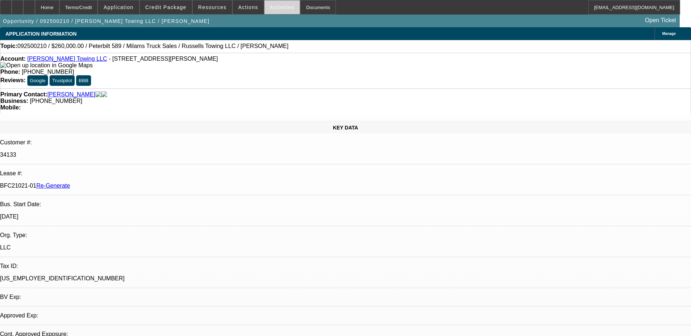
select select "0"
select select "1"
select select "3"
select select "6"
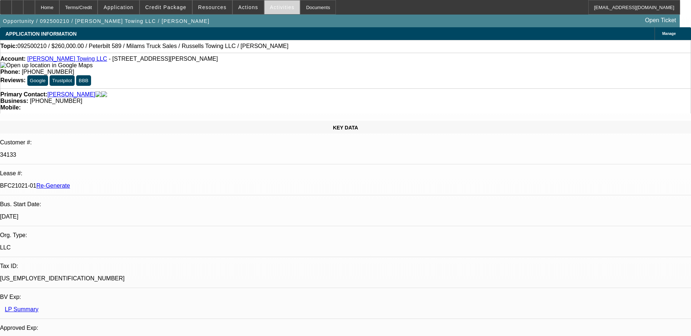
click at [270, 6] on span "Activities" at bounding box center [282, 7] width 25 height 6
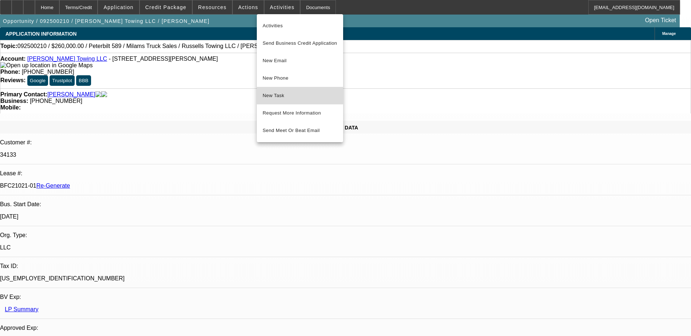
click at [280, 92] on span "New Task" at bounding box center [300, 95] width 75 height 9
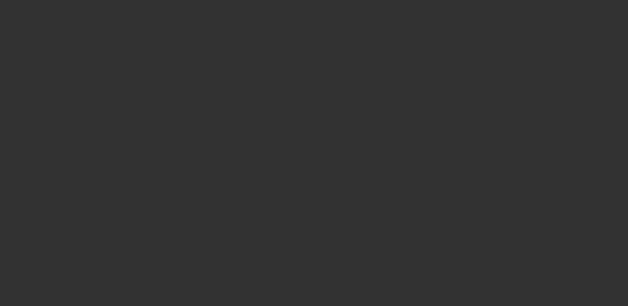
select select "4"
select select "0"
select select "2"
select select "0.1"
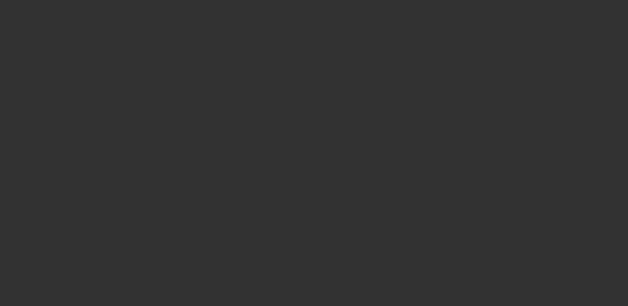
select select "4"
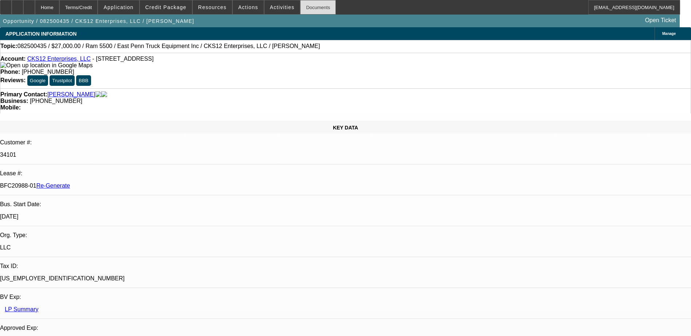
click at [300, 7] on div "Documents" at bounding box center [318, 7] width 36 height 15
click at [238, 7] on span "Actions" at bounding box center [248, 7] width 20 height 6
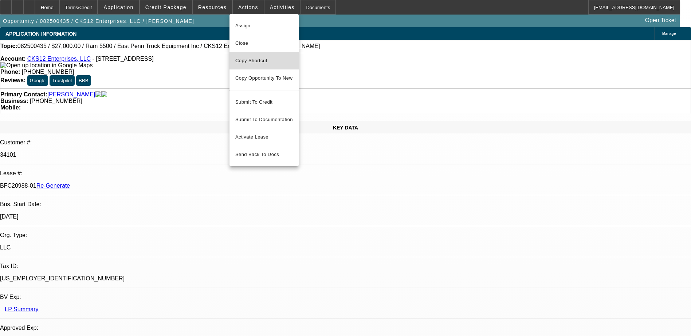
click at [248, 59] on span "Copy Shortcut" at bounding box center [264, 60] width 58 height 9
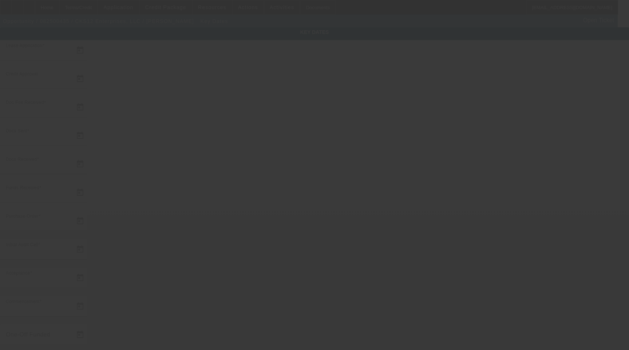
type input "[DATE]"
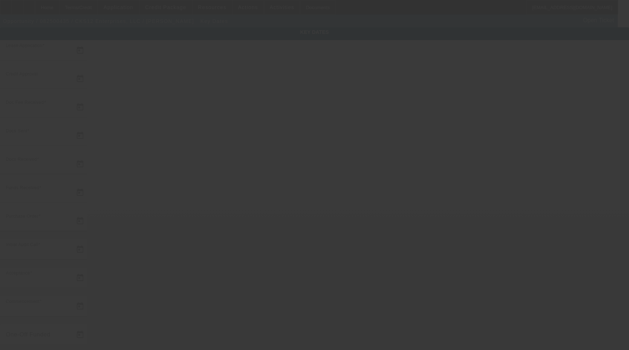
type input "[DATE]"
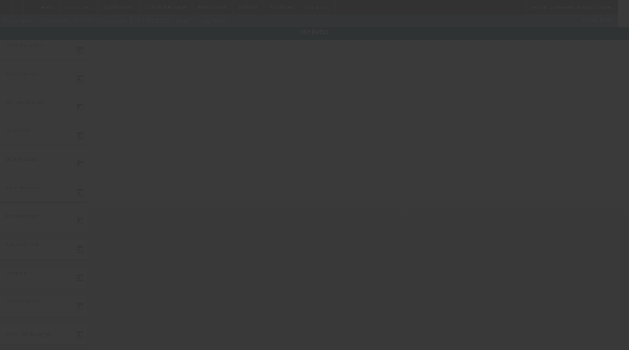
type input "[DATE]"
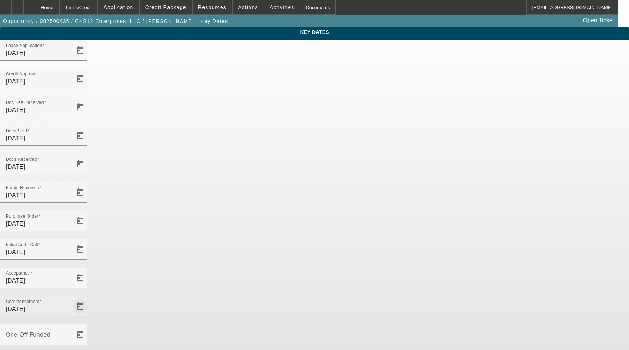
click at [89, 297] on span "Open calendar" at bounding box center [79, 305] width 17 height 17
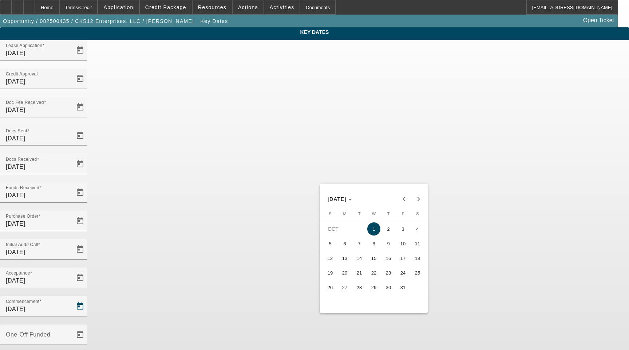
click at [372, 257] on span "15" at bounding box center [373, 257] width 13 height 13
type input "[DATE]"
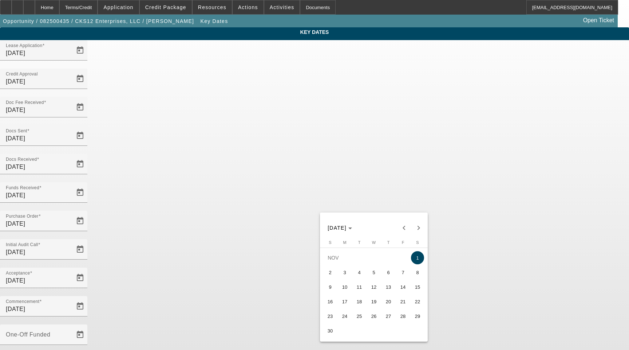
click at [419, 292] on span "15" at bounding box center [417, 286] width 13 height 13
type input "[DATE]"
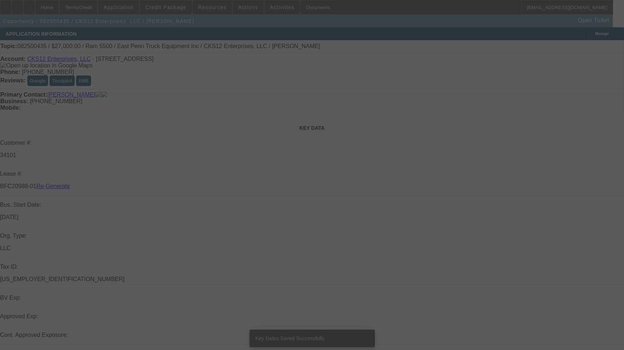
select select "4"
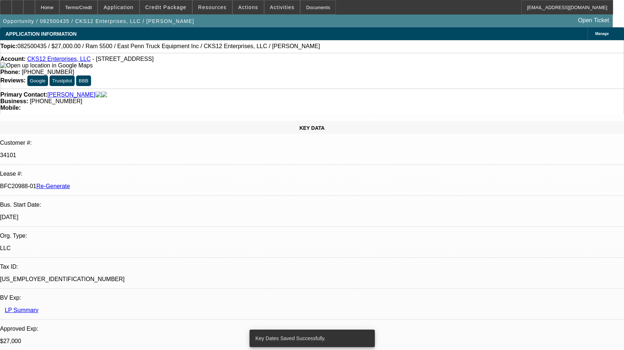
select select "0"
select select "2"
select select "0.1"
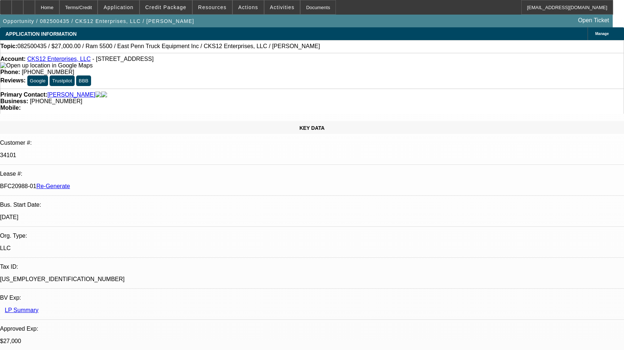
select select "1"
select select "2"
select select "4"
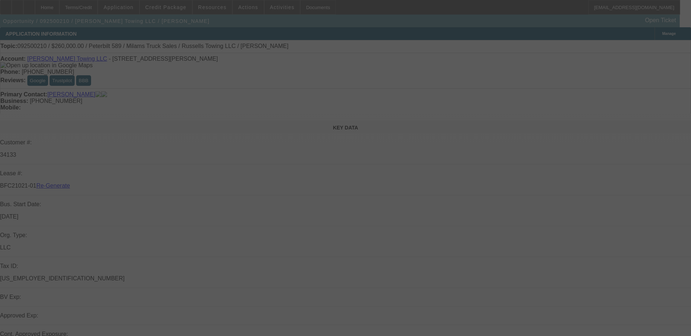
select select "4"
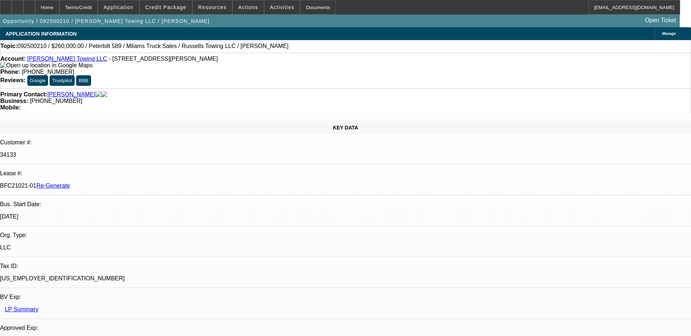
select select "0"
select select "1"
select select "3"
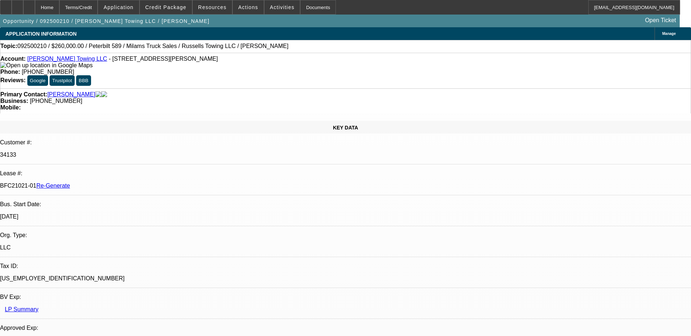
select select "6"
click at [300, 4] on div "Documents" at bounding box center [318, 7] width 36 height 15
drag, startPoint x: 363, startPoint y: 12, endPoint x: 220, endPoint y: 19, distance: 143.3
click at [363, 12] on div "Home Terms/Credit Application Credit Package Resources Actions Activities Docum…" at bounding box center [340, 7] width 680 height 15
click at [90, 3] on div "Terms/Credit" at bounding box center [78, 7] width 39 height 15
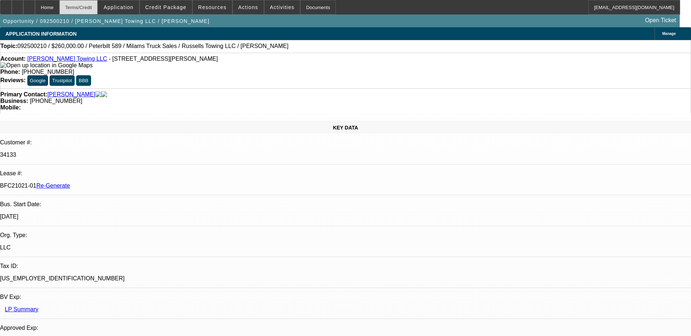
scroll to position [1127, 0]
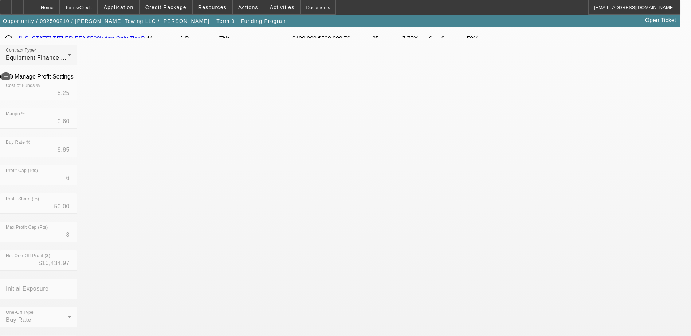
scroll to position [146, 0]
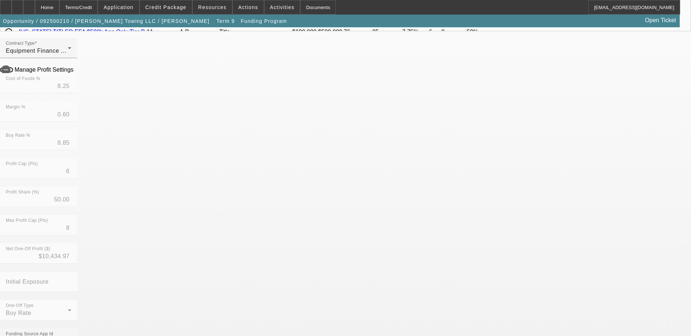
click at [292, 296] on mat-option "No" at bounding box center [292, 298] width 95 height 17
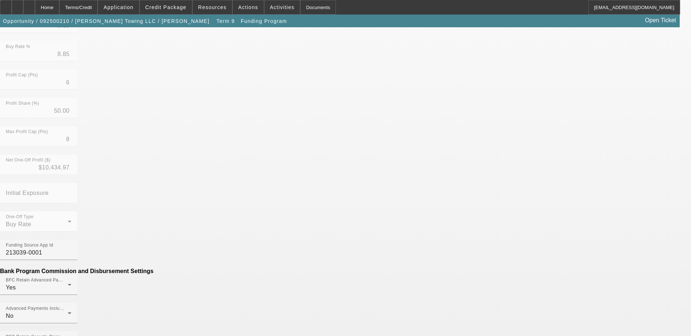
scroll to position [255, 0]
